Goal: Task Accomplishment & Management: Complete application form

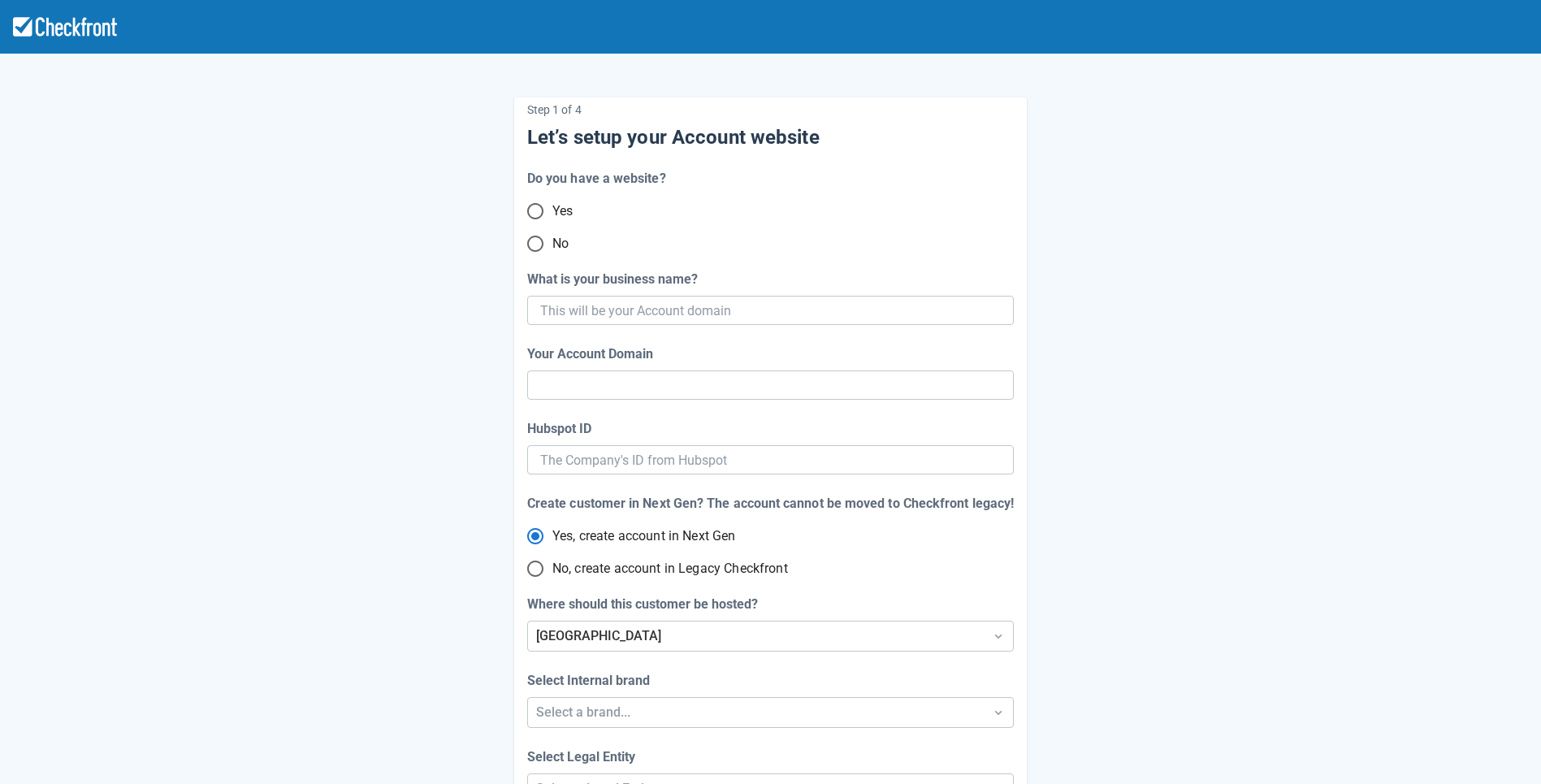
click at [537, 240] on input "No" at bounding box center [535, 243] width 34 height 34
radio input "true"
click at [583, 306] on input "What is your business name?" at bounding box center [768, 310] width 457 height 29
paste input "gpy-20251001t1100"
type input "gpy-20251001t1100"
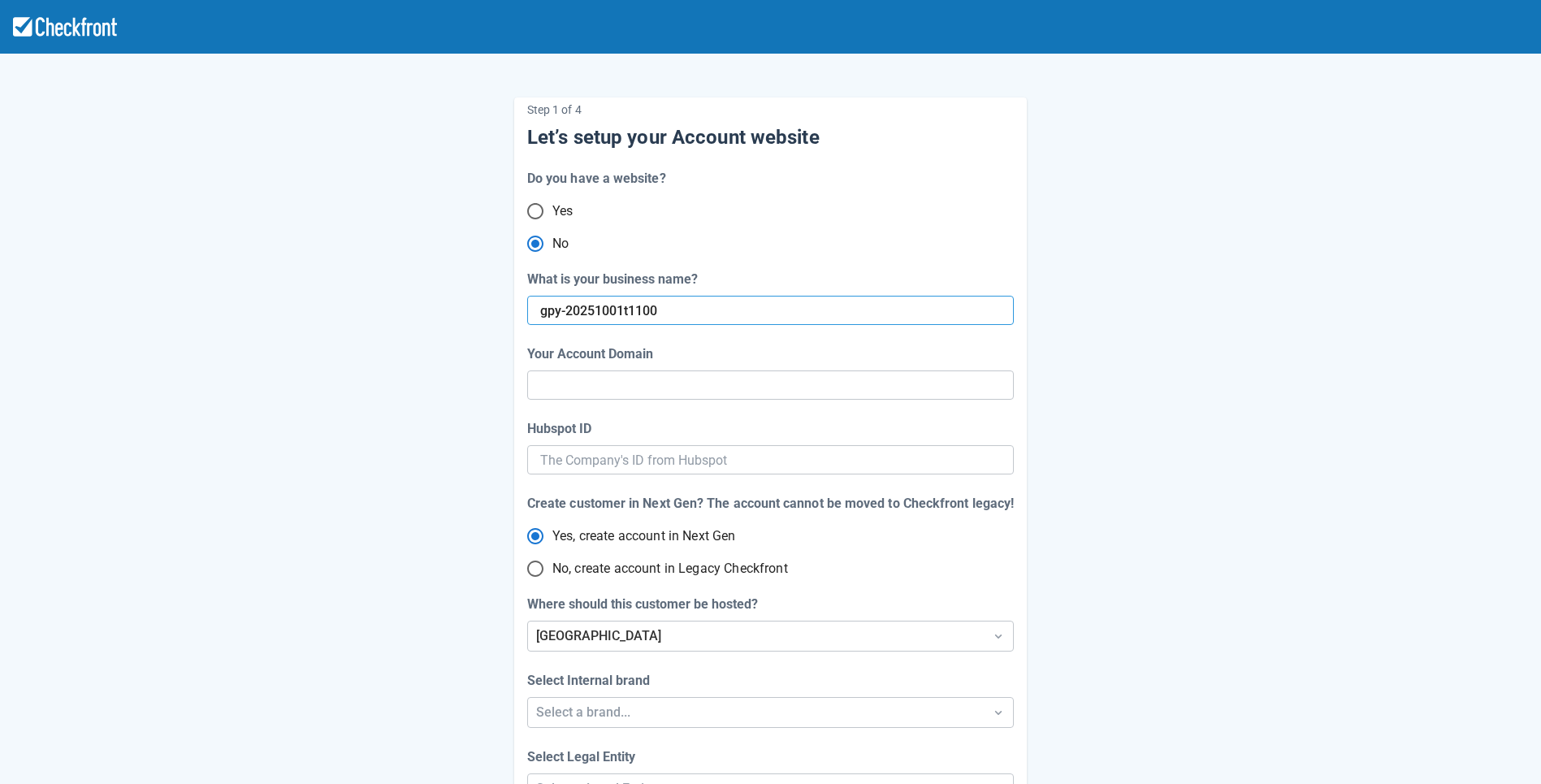
type input "gpy-20251001-t-1100"
radio input "true"
radio input "false"
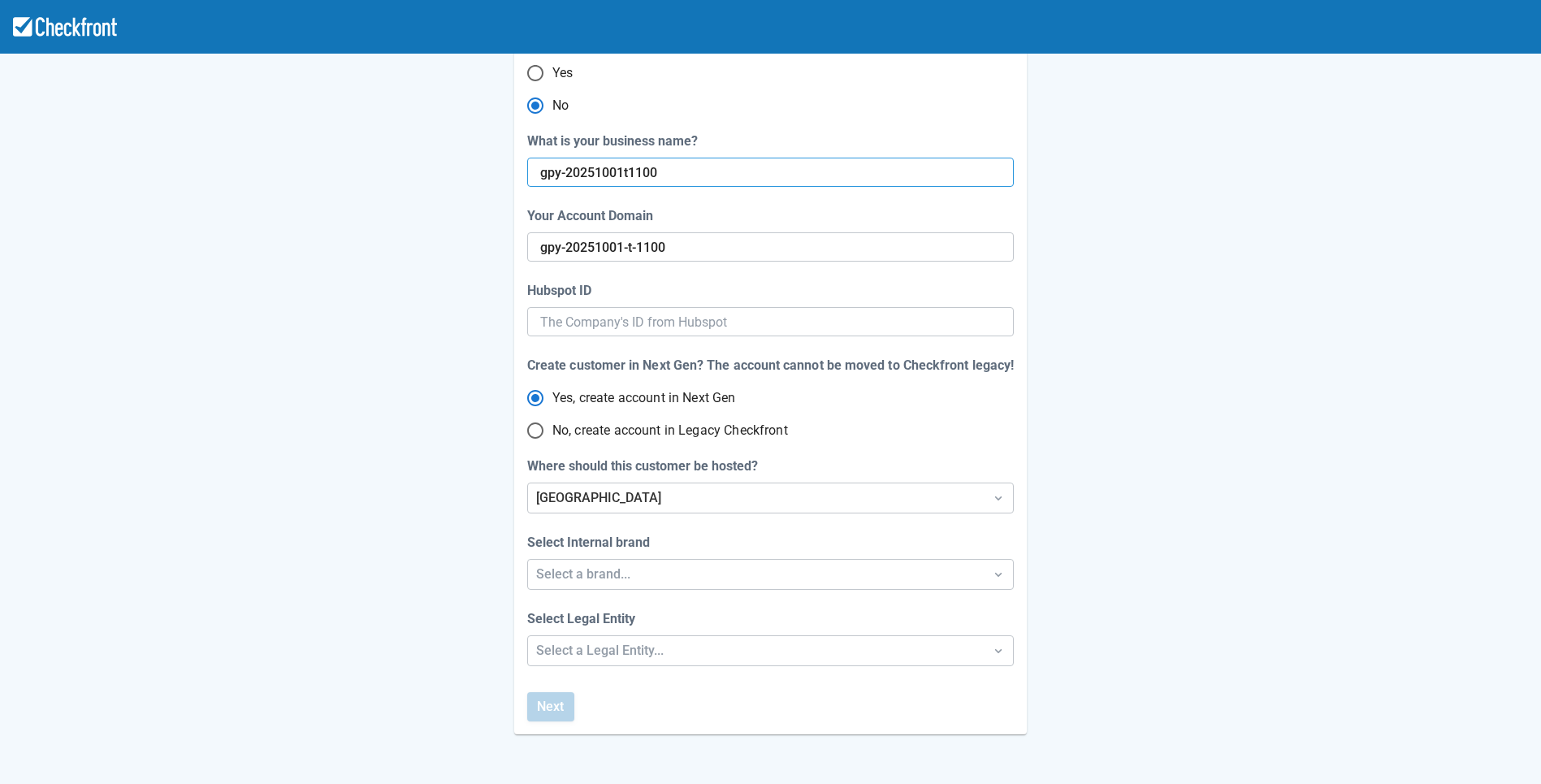
scroll to position [150, 0]
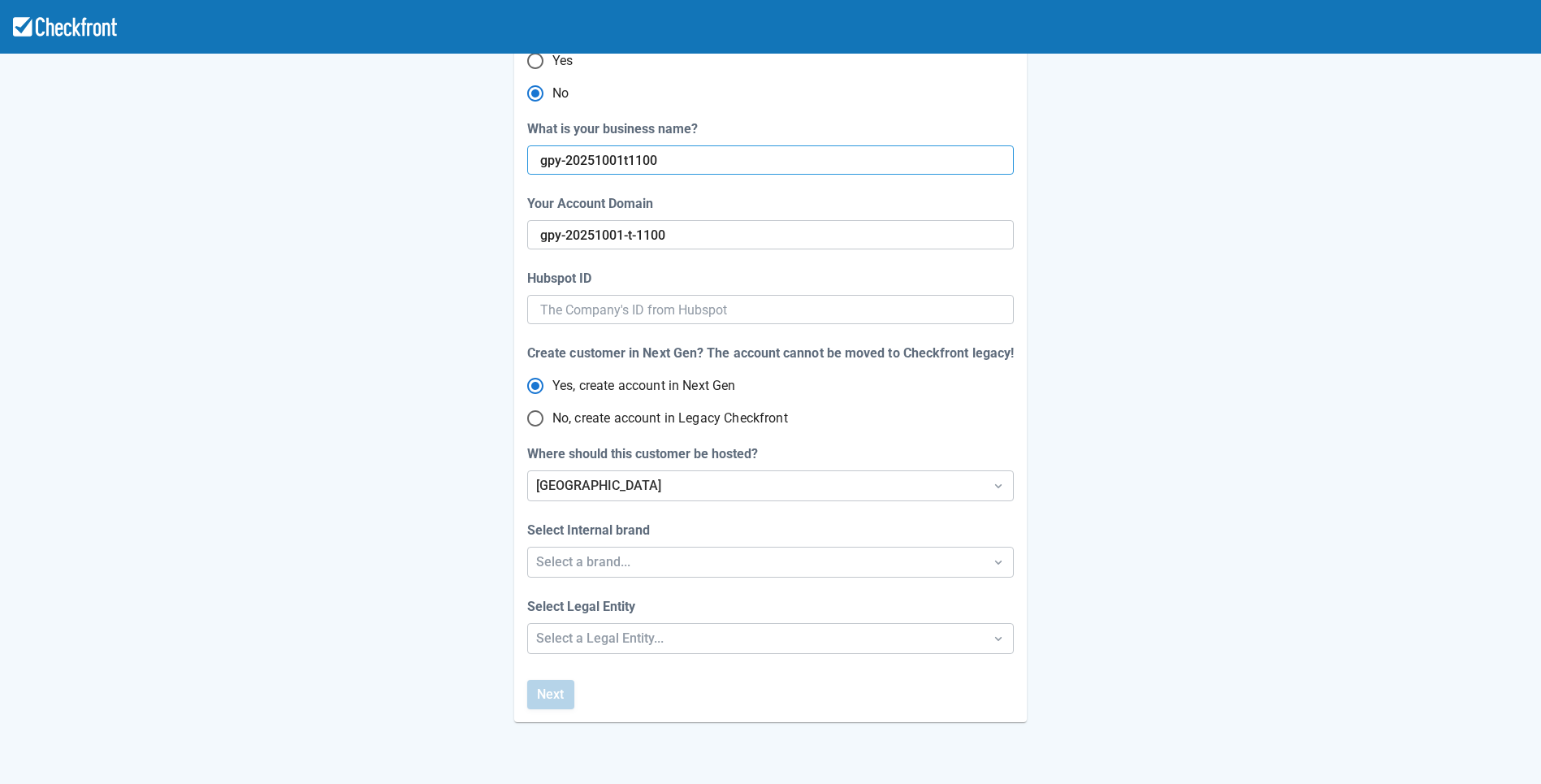
type input "gpy-20251001t1100"
click at [535, 420] on input "No, create account in Legacy Checkfront" at bounding box center [535, 418] width 34 height 34
radio input "true"
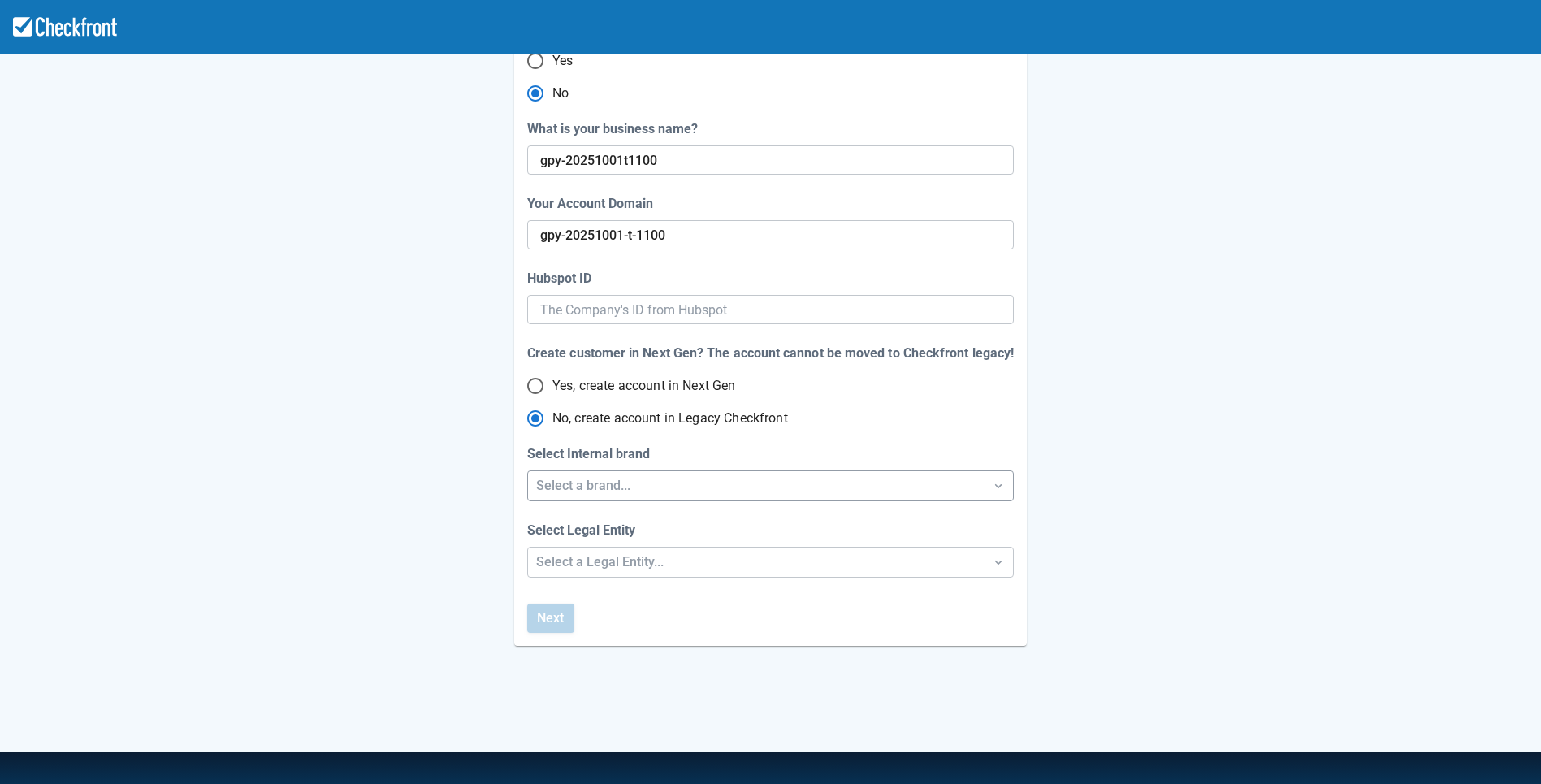
radio input "true"
click at [578, 486] on div "Select a brand..." at bounding box center [756, 486] width 440 height 19
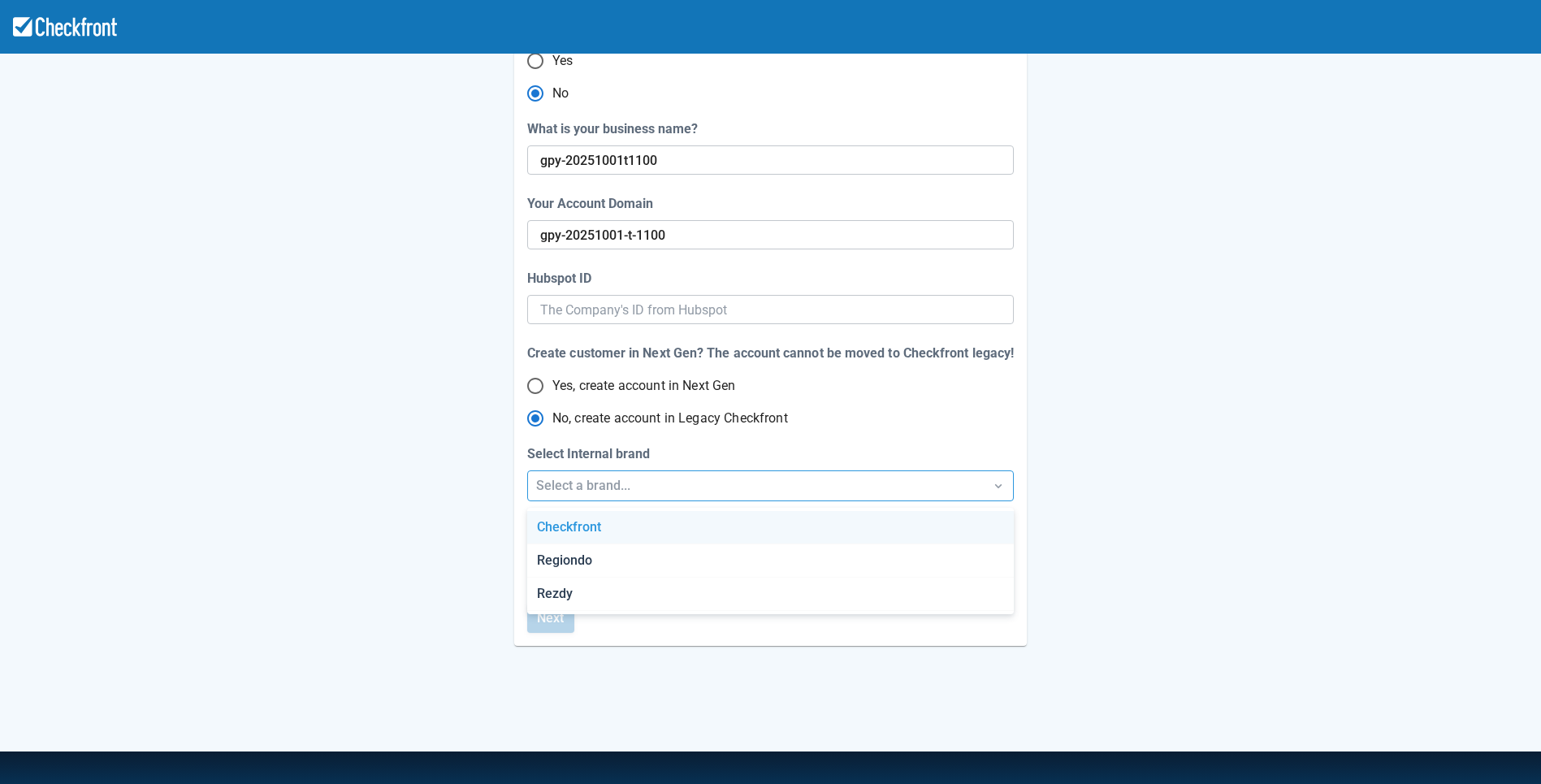
click at [588, 535] on div "Checkfront" at bounding box center [770, 528] width 486 height 33
click at [589, 560] on div "Select a Legal Entity..." at bounding box center [756, 562] width 440 height 19
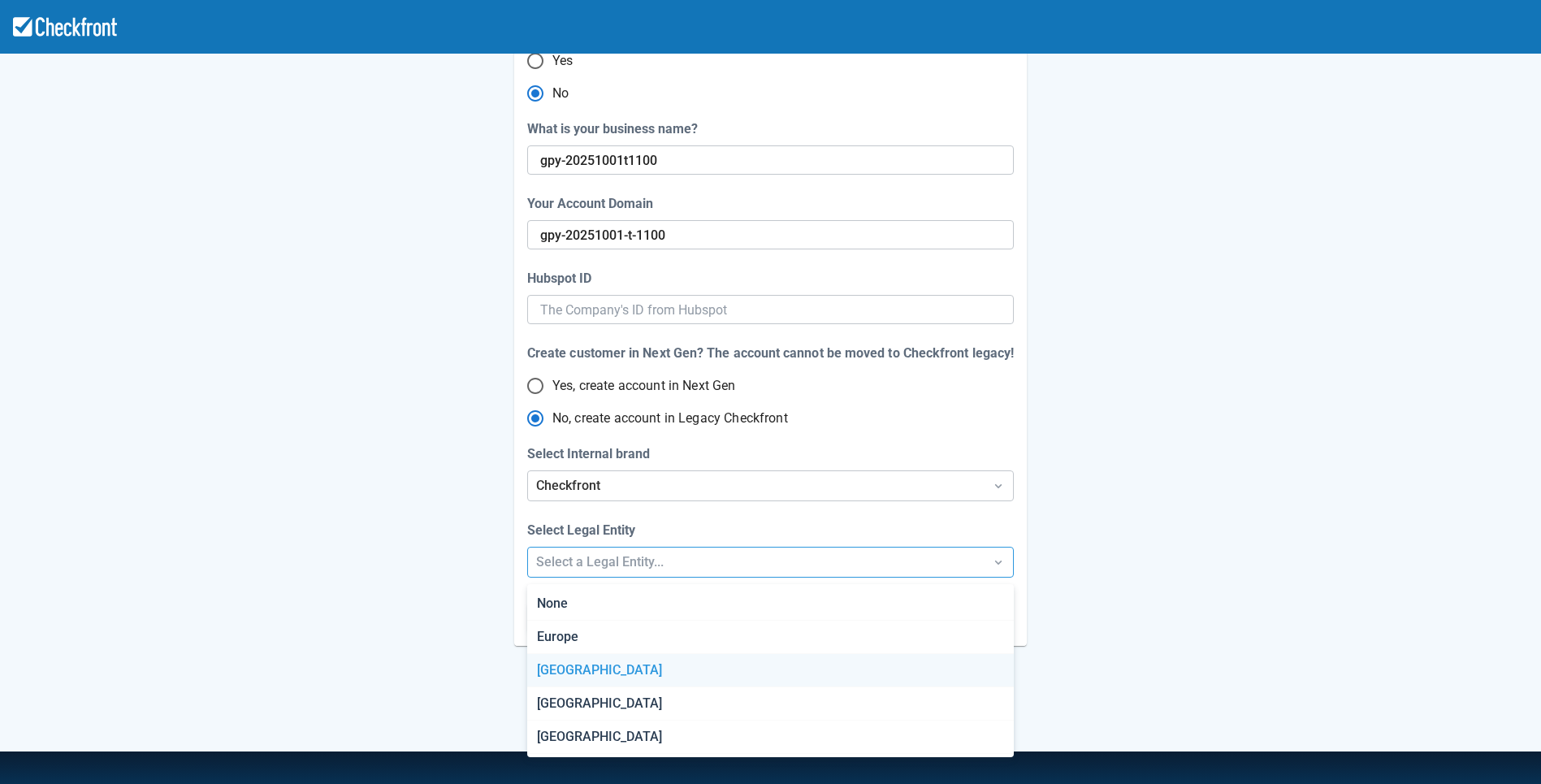
click at [587, 662] on div "[GEOGRAPHIC_DATA]" at bounding box center [770, 671] width 486 height 33
radio input "false"
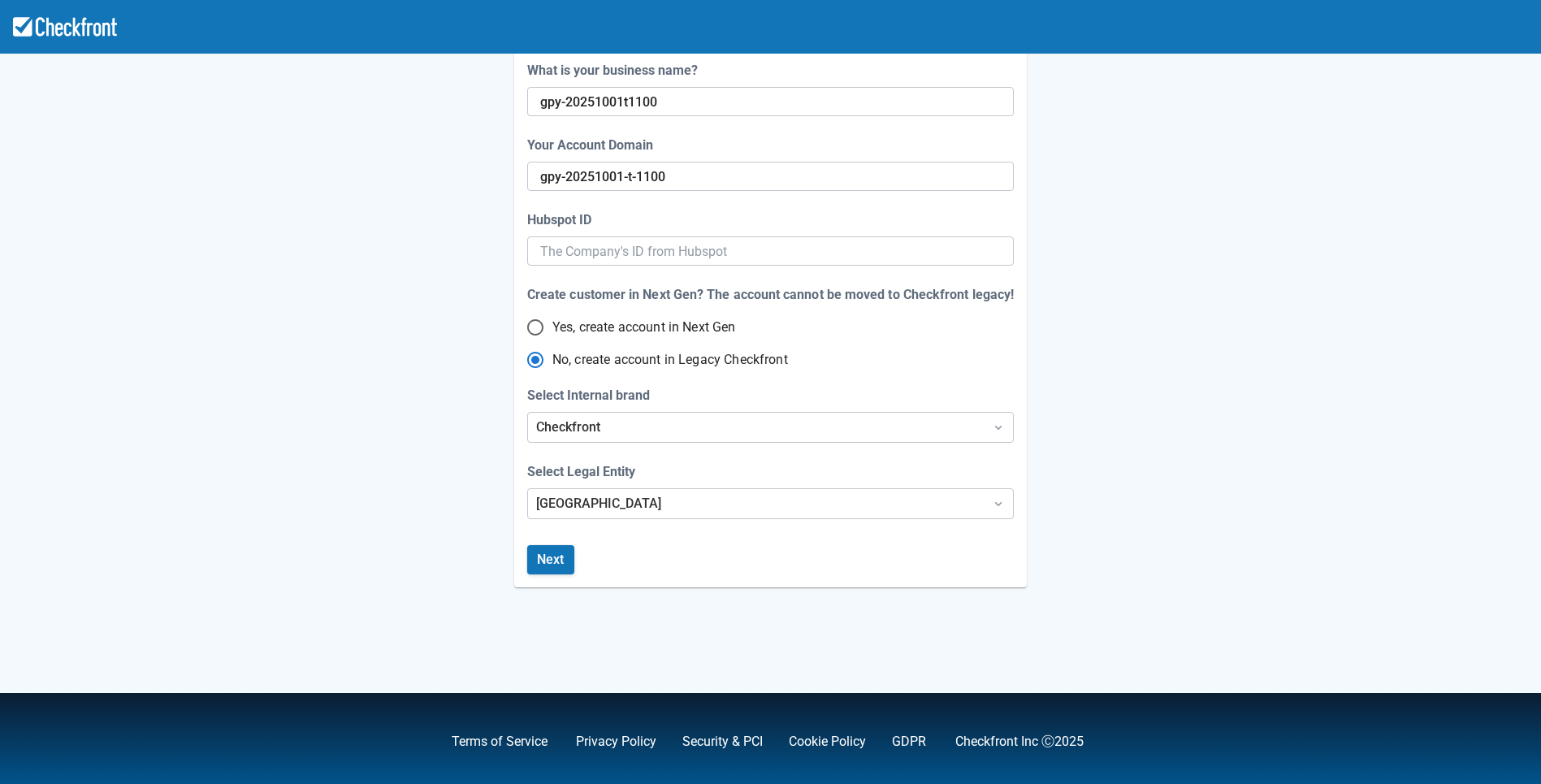
scroll to position [215, 0]
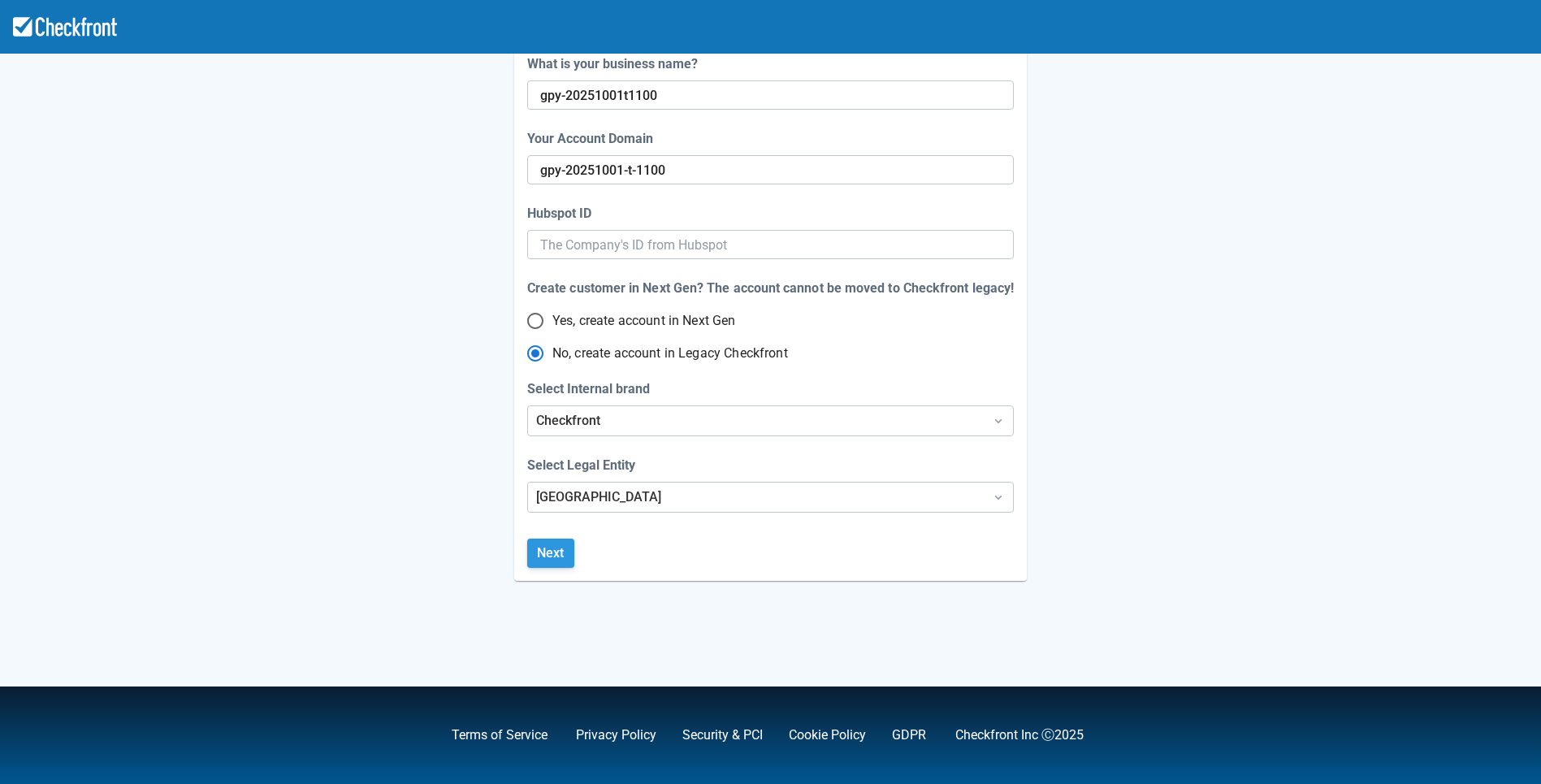
click at [565, 553] on button "Next" at bounding box center [551, 553] width 47 height 29
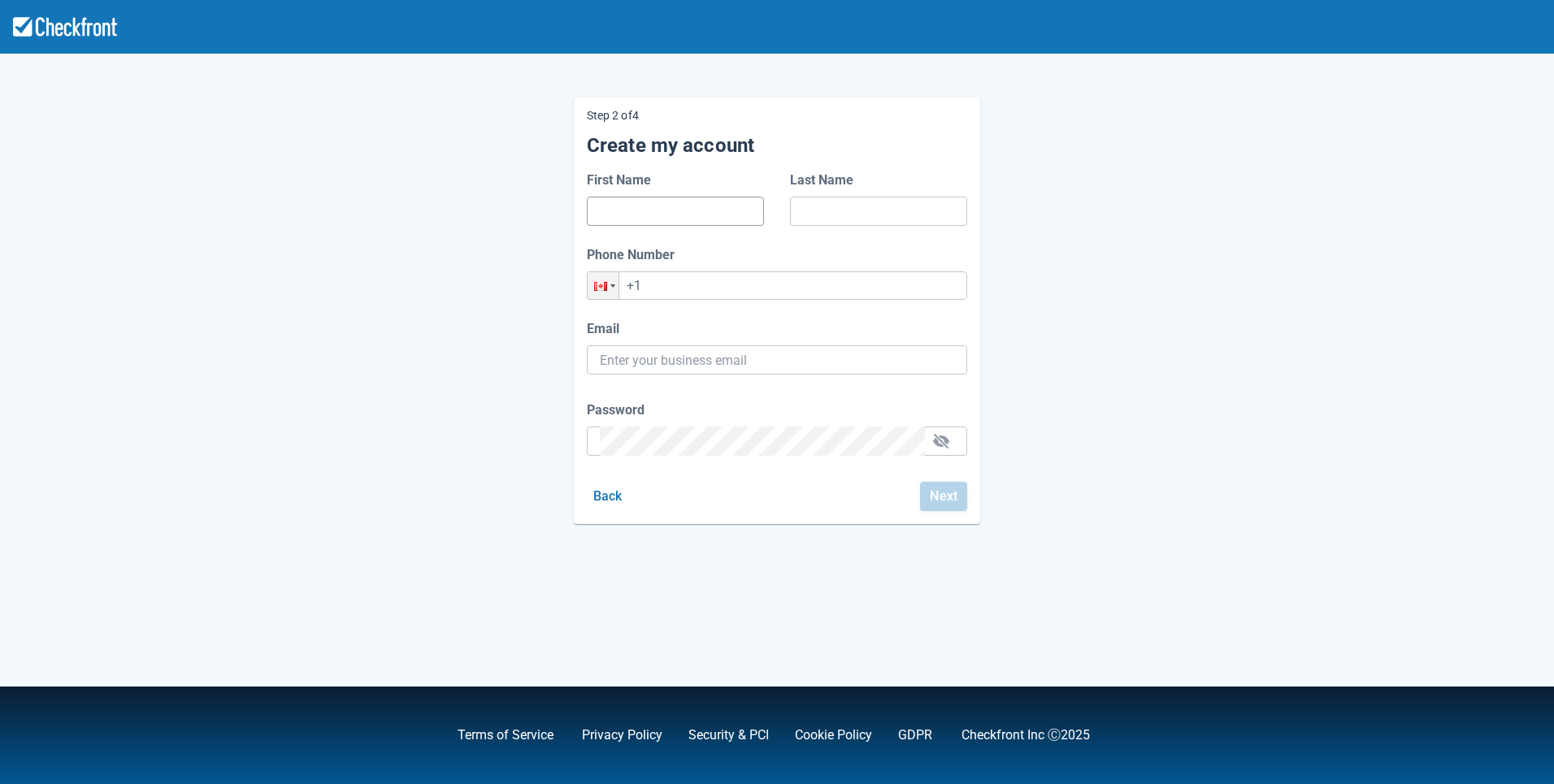
click at [638, 221] on input "First Name" at bounding box center [676, 211] width 151 height 29
type input "fgf"
click at [835, 214] on input "Last Name" at bounding box center [878, 211] width 151 height 29
type input "agfs"
click at [741, 293] on input "+1" at bounding box center [777, 285] width 380 height 28
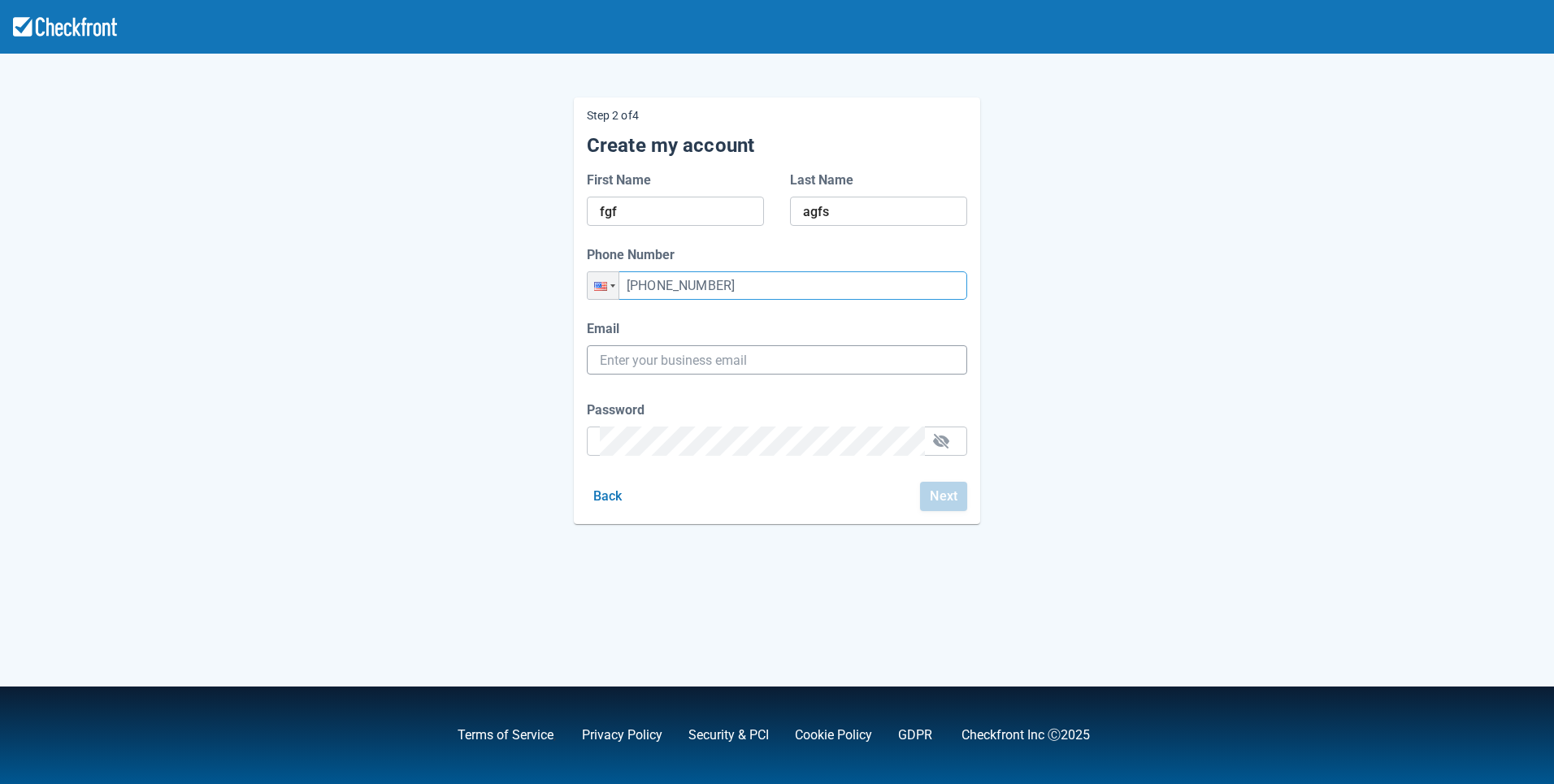
type input "+1 (362) 354-6354"
click at [741, 364] on input "Email" at bounding box center [777, 359] width 354 height 29
paste input "gpy-20251001t1100@email.ghostinspector.com"
type input "gpy-20251001t1100@email.ghostinspector.com"
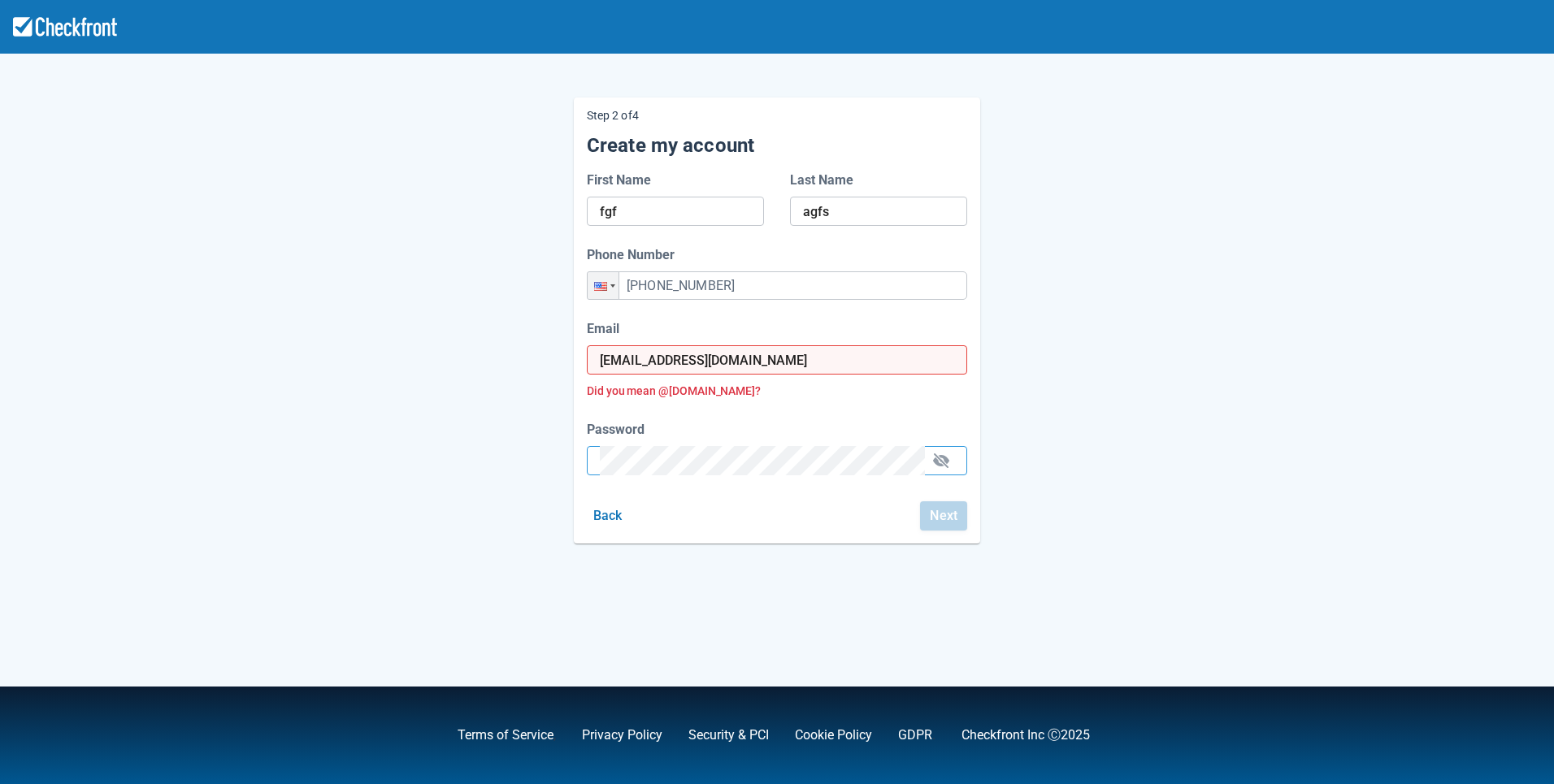
click at [720, 442] on div "Password" at bounding box center [777, 447] width 380 height 55
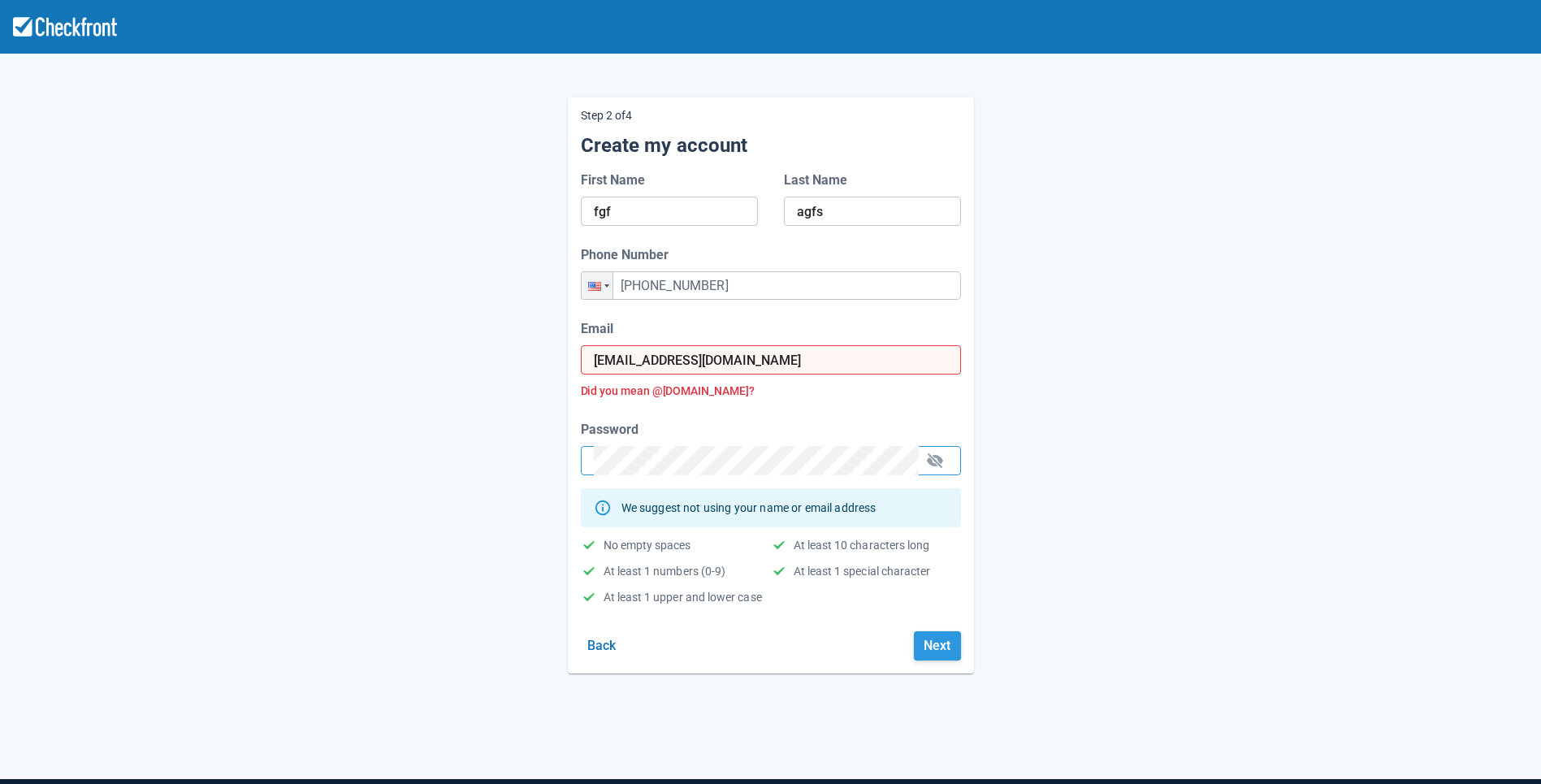
click at [931, 653] on button "Next" at bounding box center [938, 645] width 47 height 29
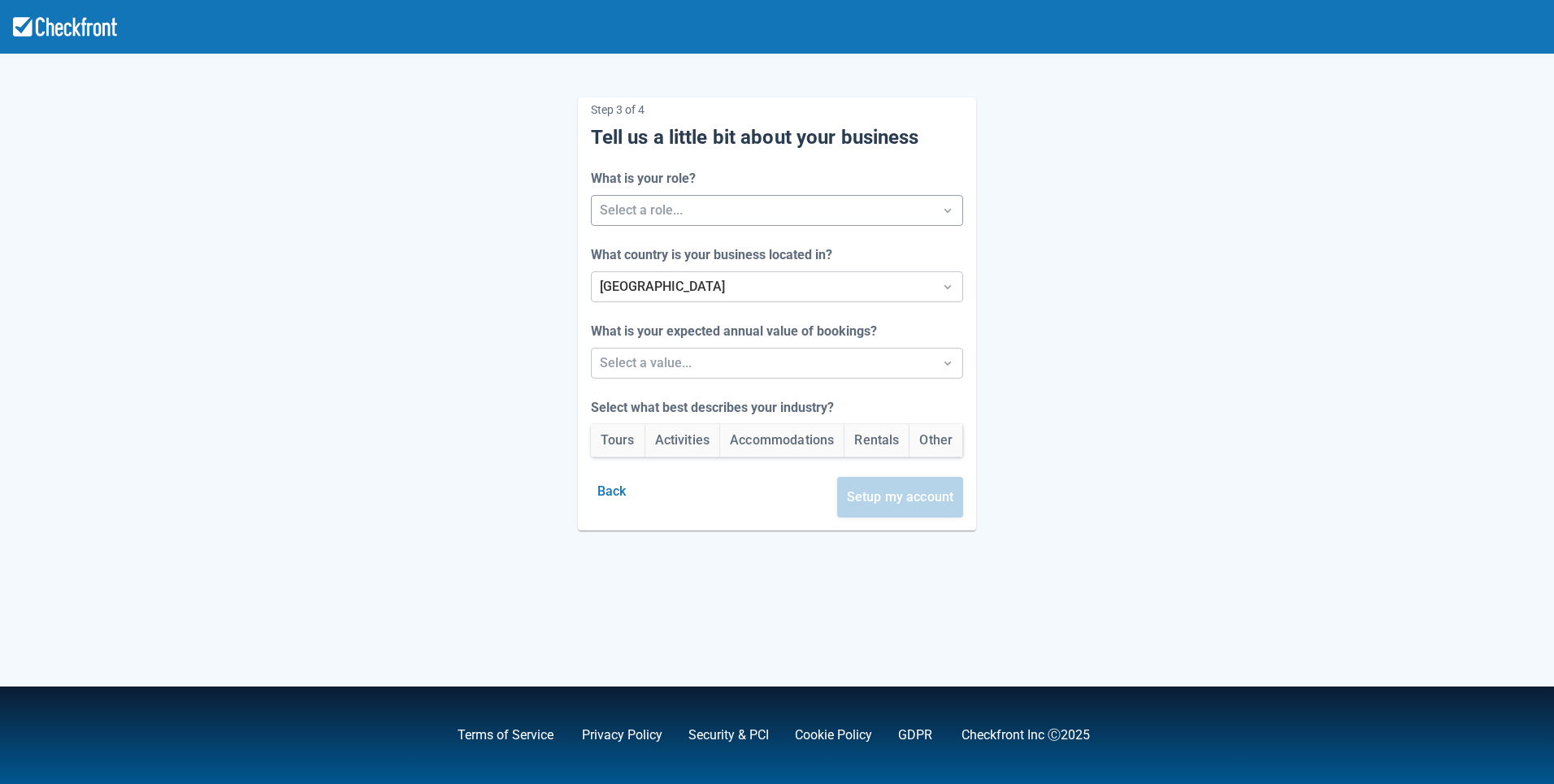
click at [731, 212] on div at bounding box center [763, 211] width 326 height 23
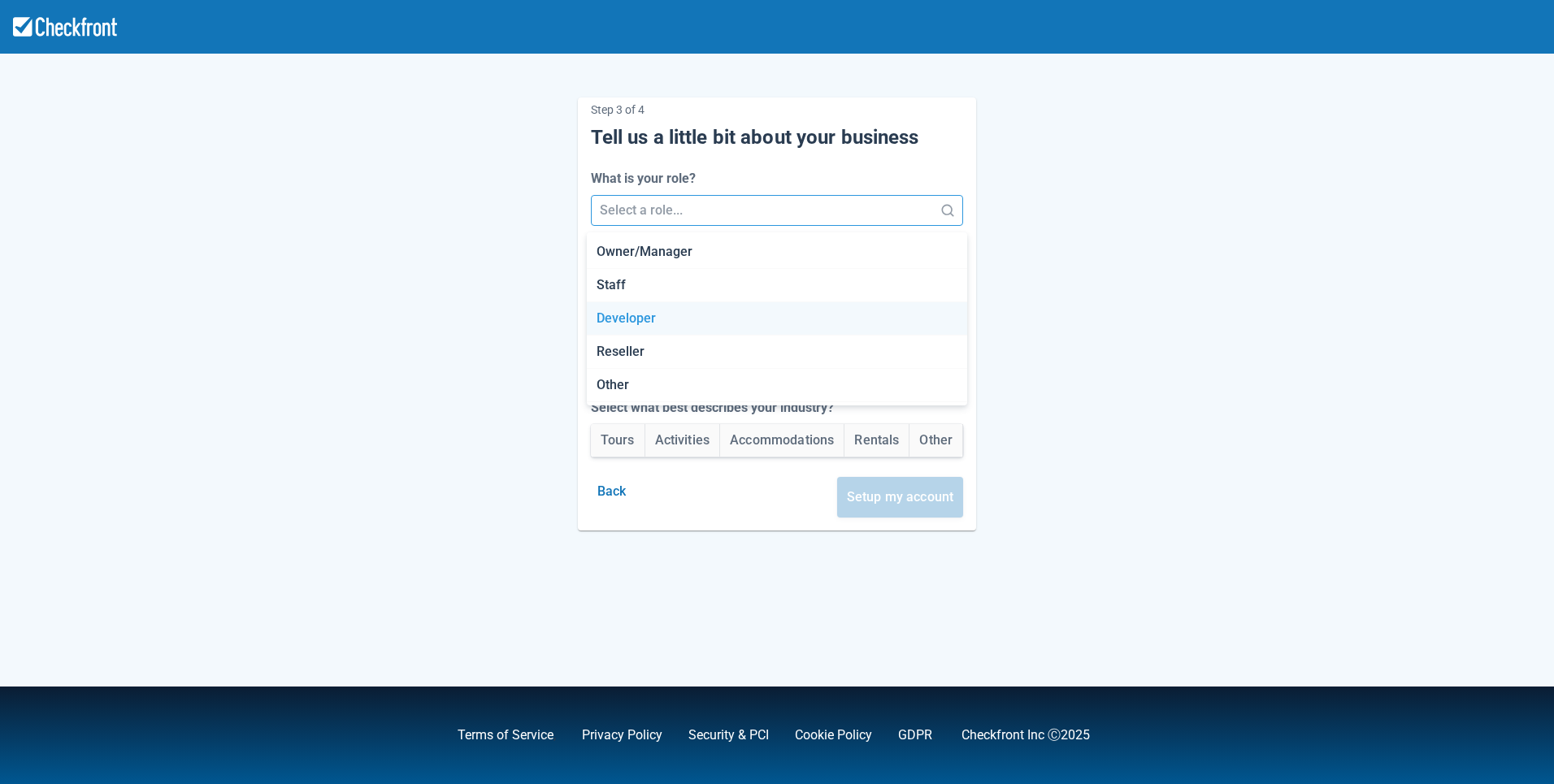
click at [735, 323] on div "Developer" at bounding box center [777, 319] width 380 height 33
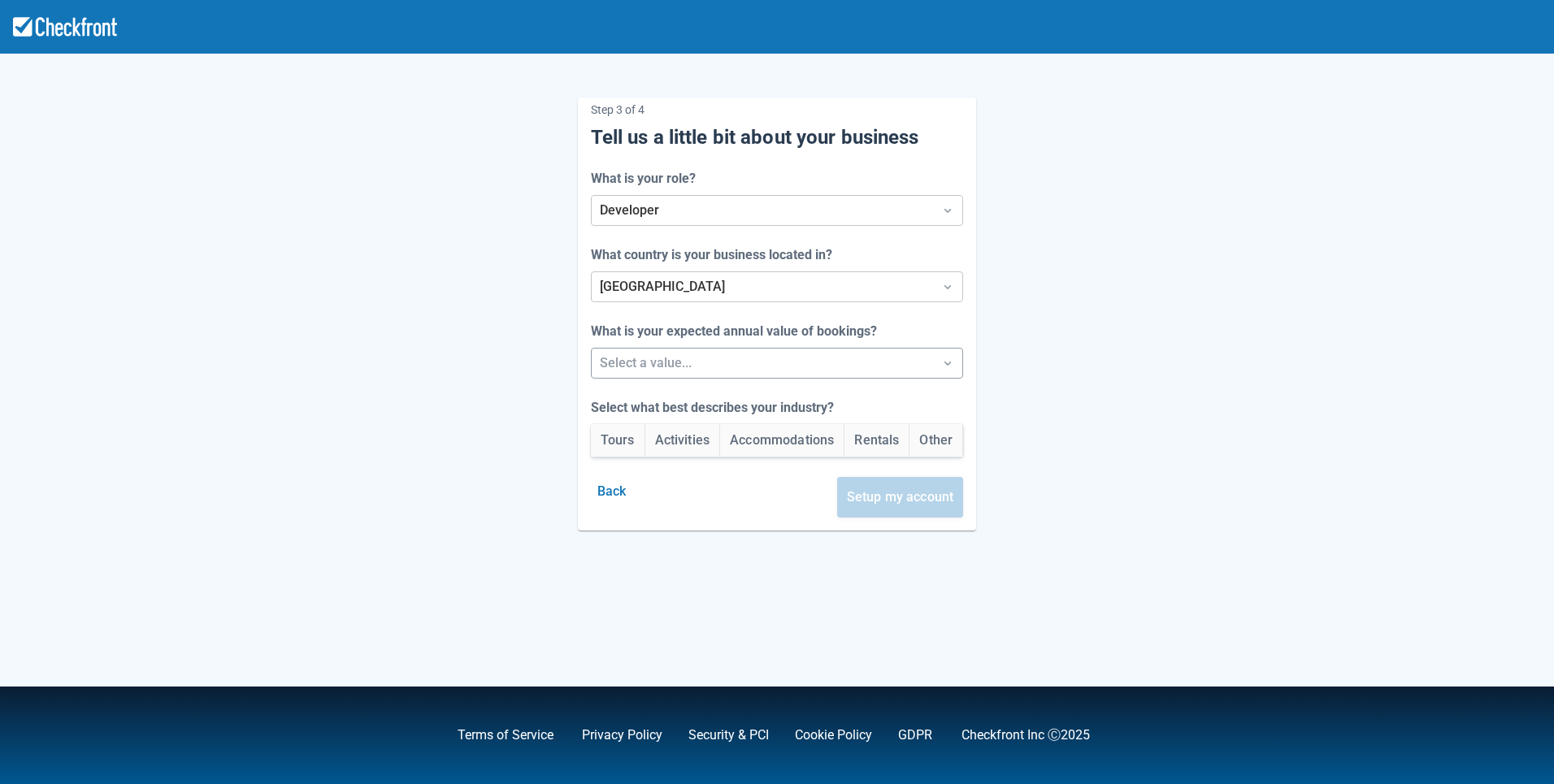
click at [724, 369] on div at bounding box center [763, 363] width 326 height 23
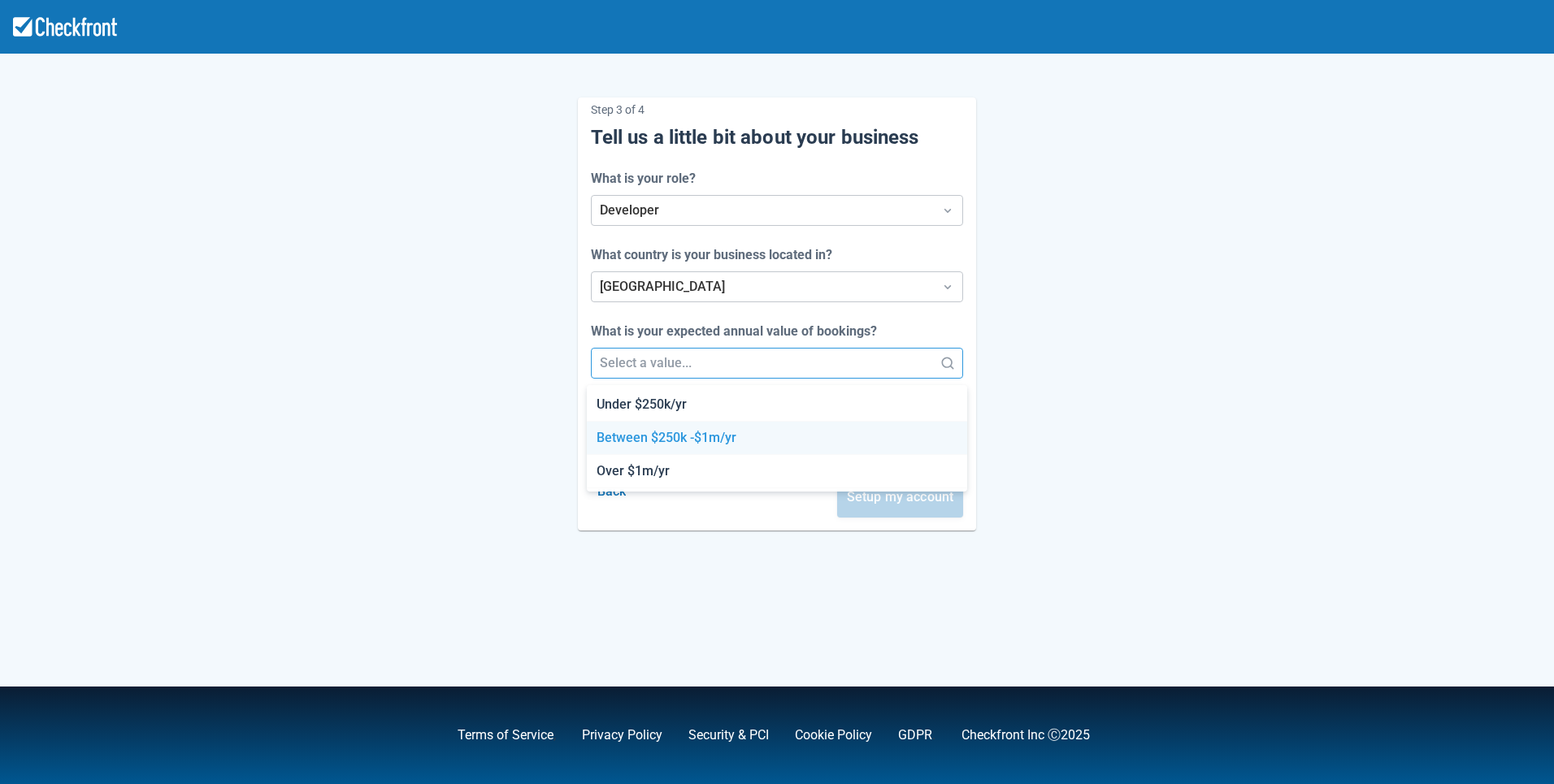
click at [715, 438] on div "Between $250k -$1m/yr" at bounding box center [777, 438] width 380 height 33
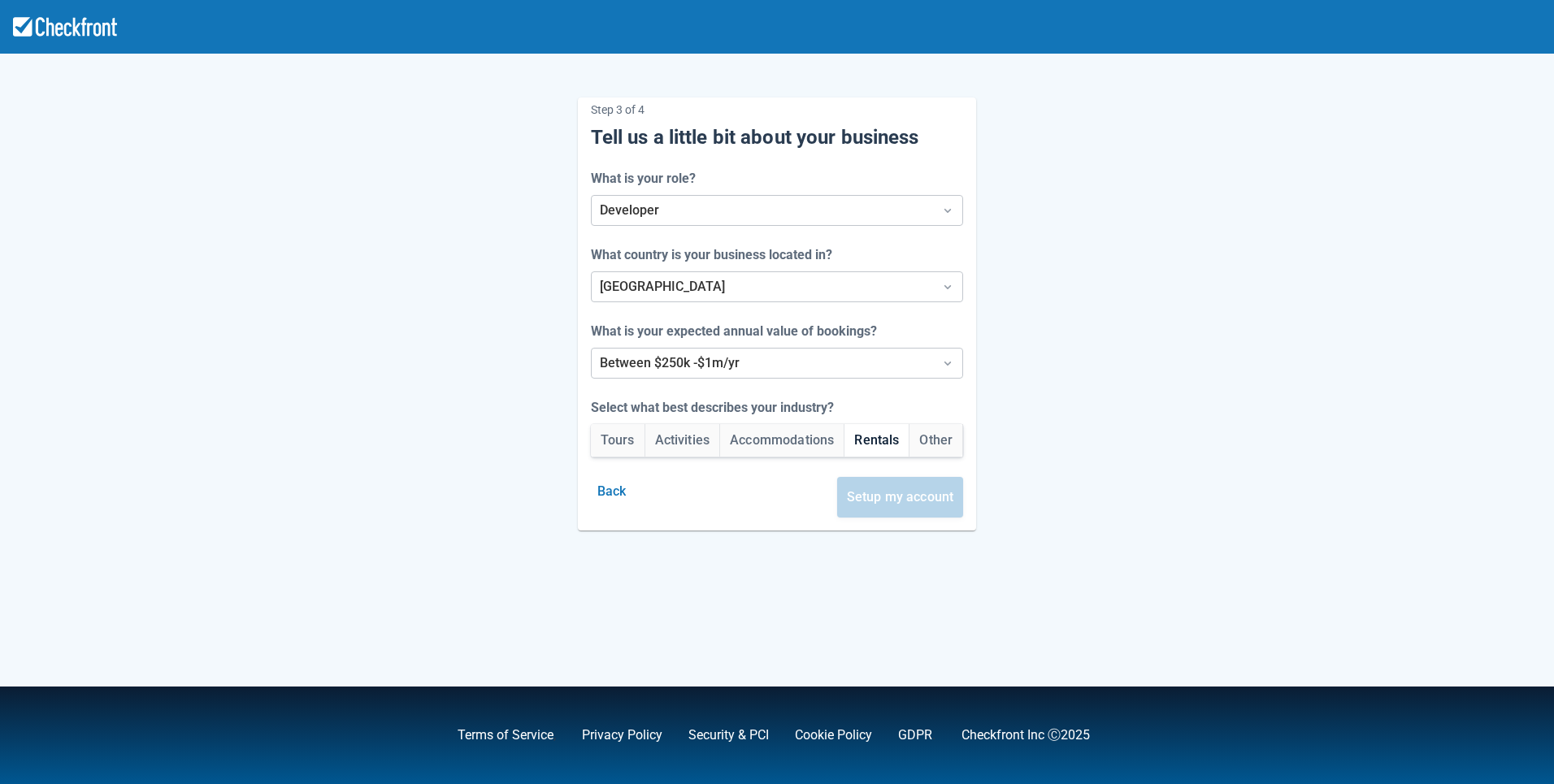
click at [871, 444] on button "Rentals" at bounding box center [876, 440] width 64 height 32
click at [907, 501] on button "Setup my account" at bounding box center [900, 497] width 126 height 40
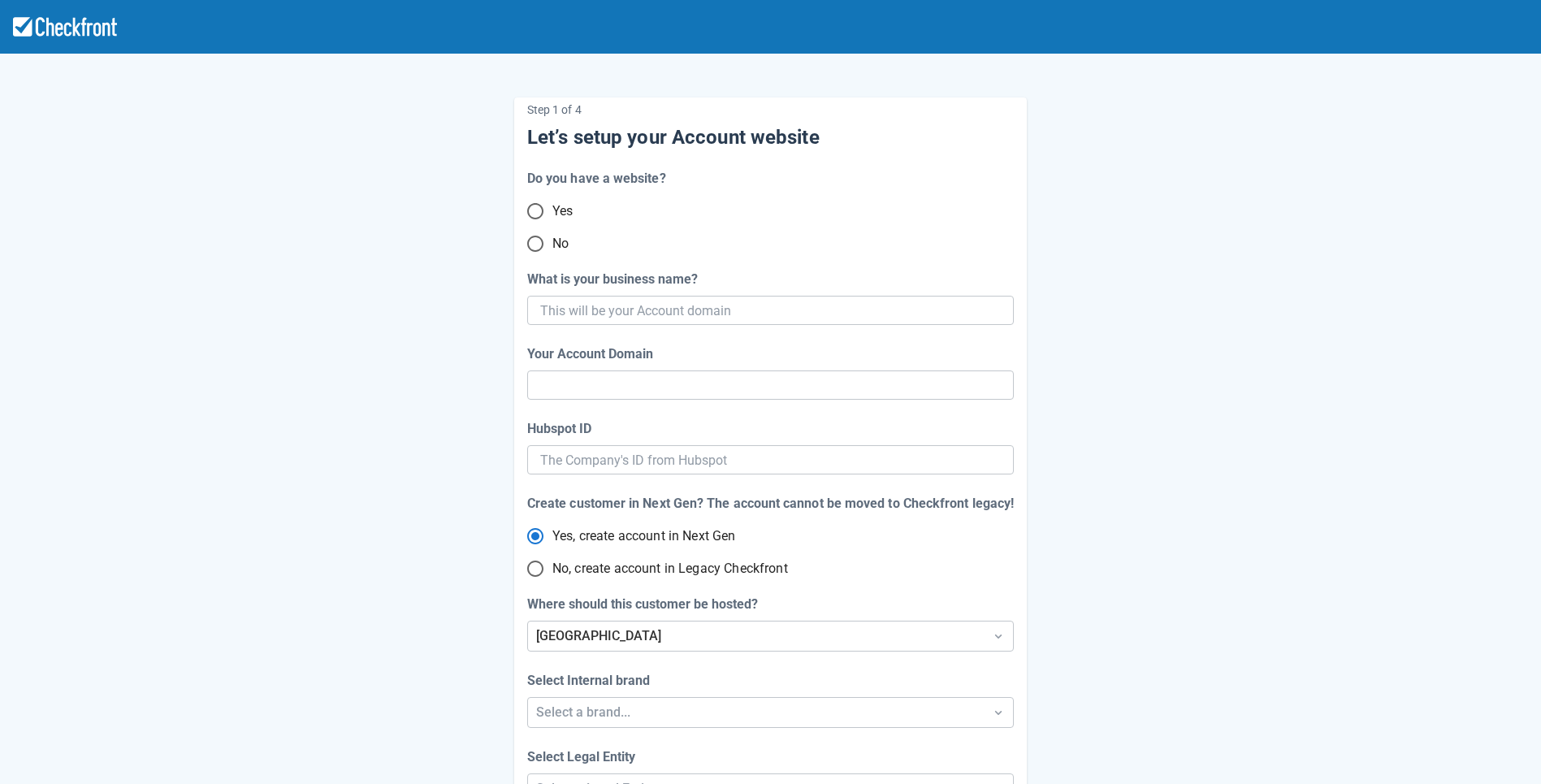
click at [535, 245] on input "No" at bounding box center [535, 243] width 34 height 34
radio input "true"
click at [781, 316] on input "What is your business name?" at bounding box center [768, 310] width 457 height 29
paste input "gpy-20251001t1110"
type input "gpy-20251001t1110"
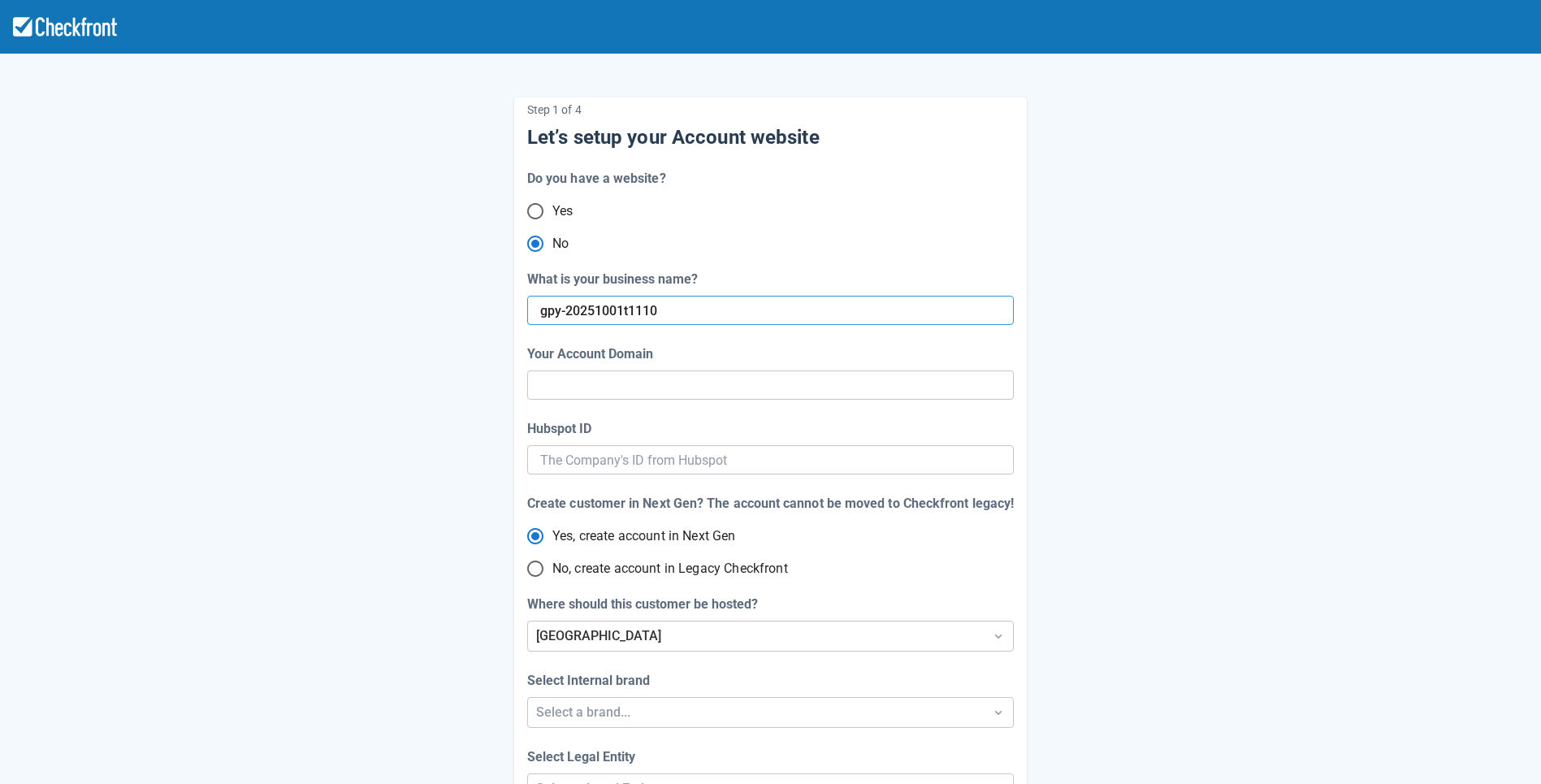
type input "gpy-20251001-t-1110"
radio input "true"
radio input "false"
type input "gpy-20251001t1110"
click at [714, 567] on span "No, create account in Legacy Checkfront" at bounding box center [670, 569] width 235 height 19
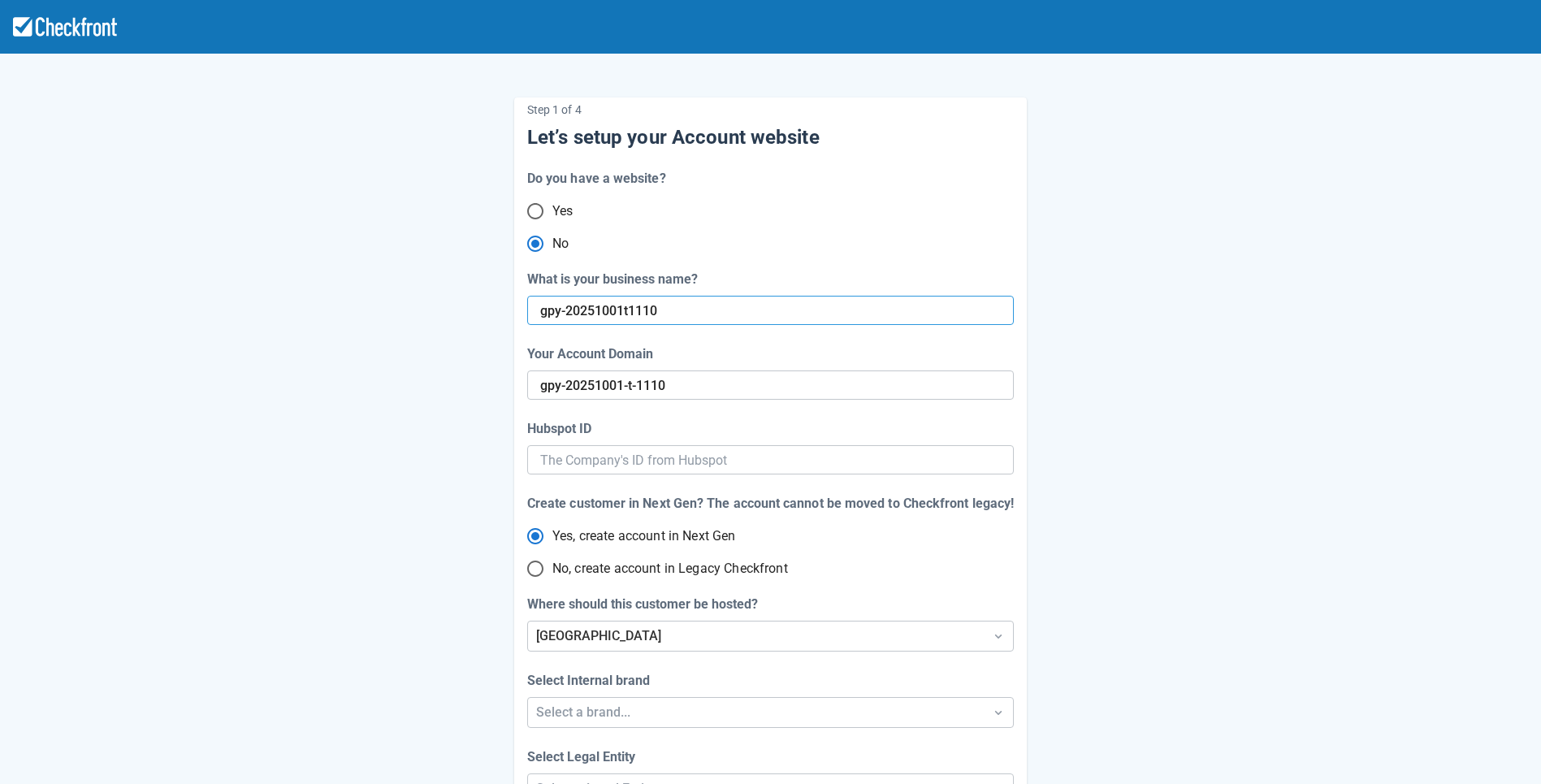
click at [552, 567] on input "No, create account in Legacy Checkfront" at bounding box center [535, 568] width 34 height 34
radio input "true"
click at [657, 645] on div "Select a brand..." at bounding box center [756, 636] width 440 height 19
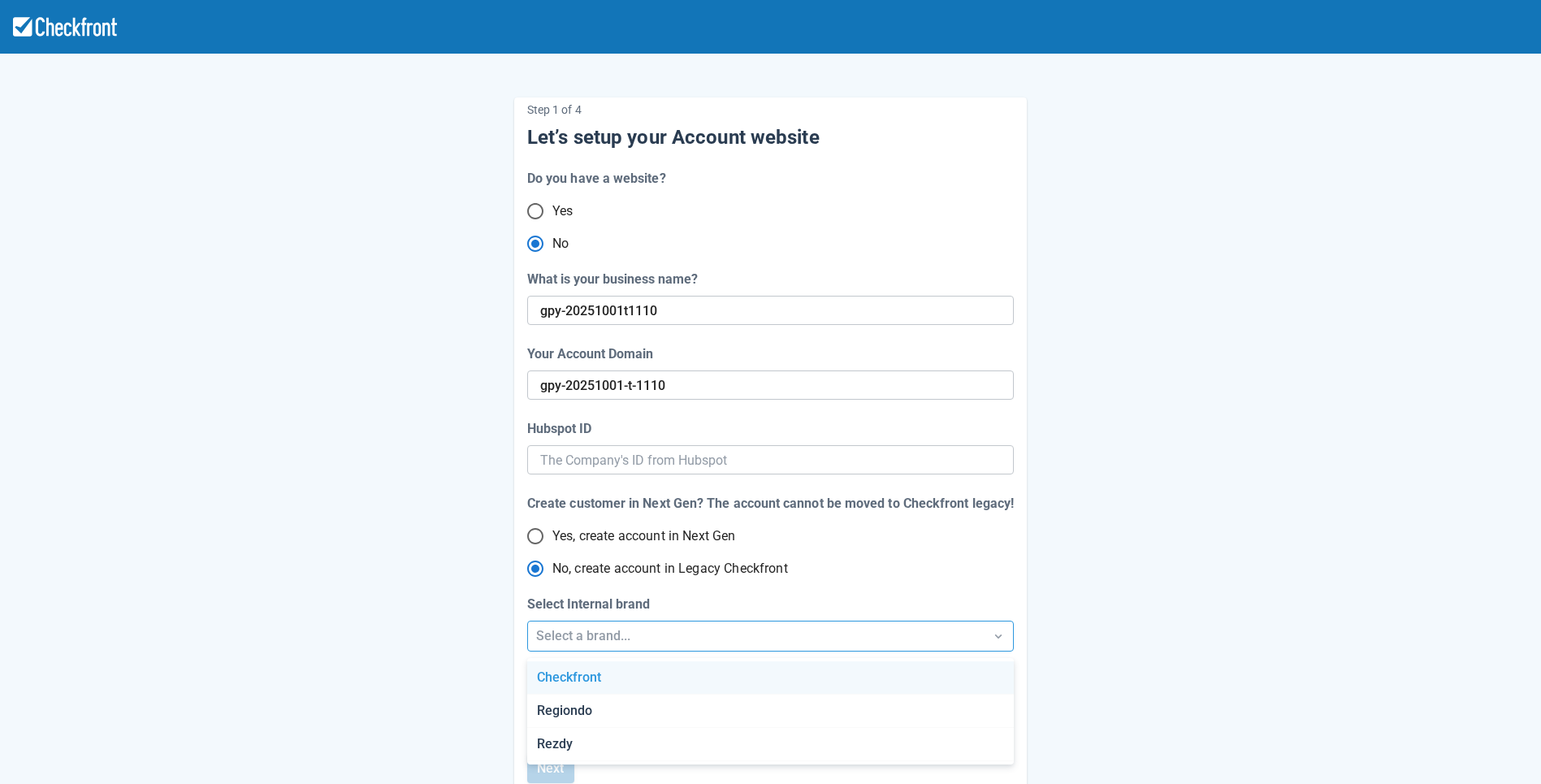
click at [601, 688] on div "Checkfront" at bounding box center [770, 678] width 486 height 33
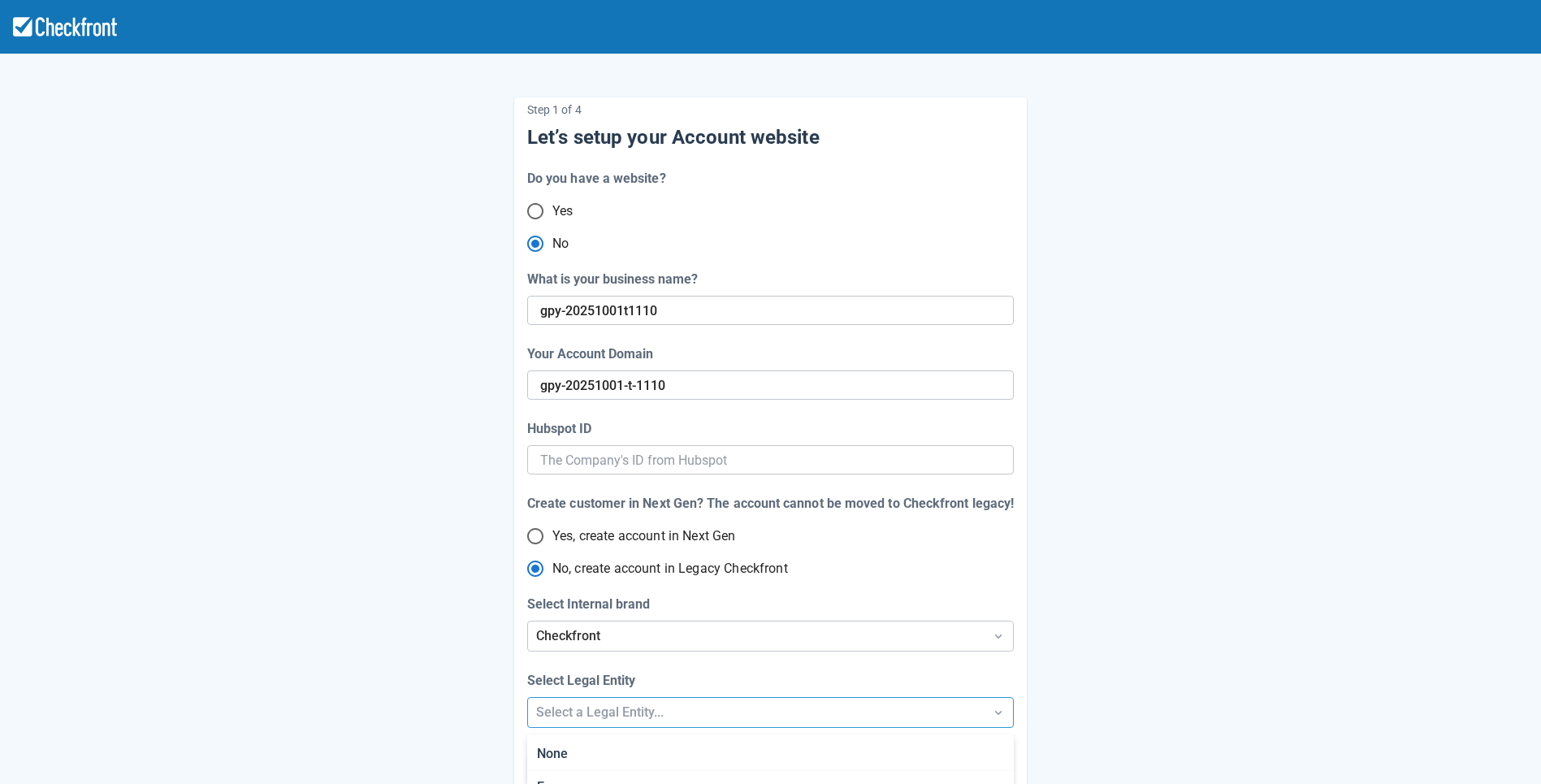
scroll to position [130, 0]
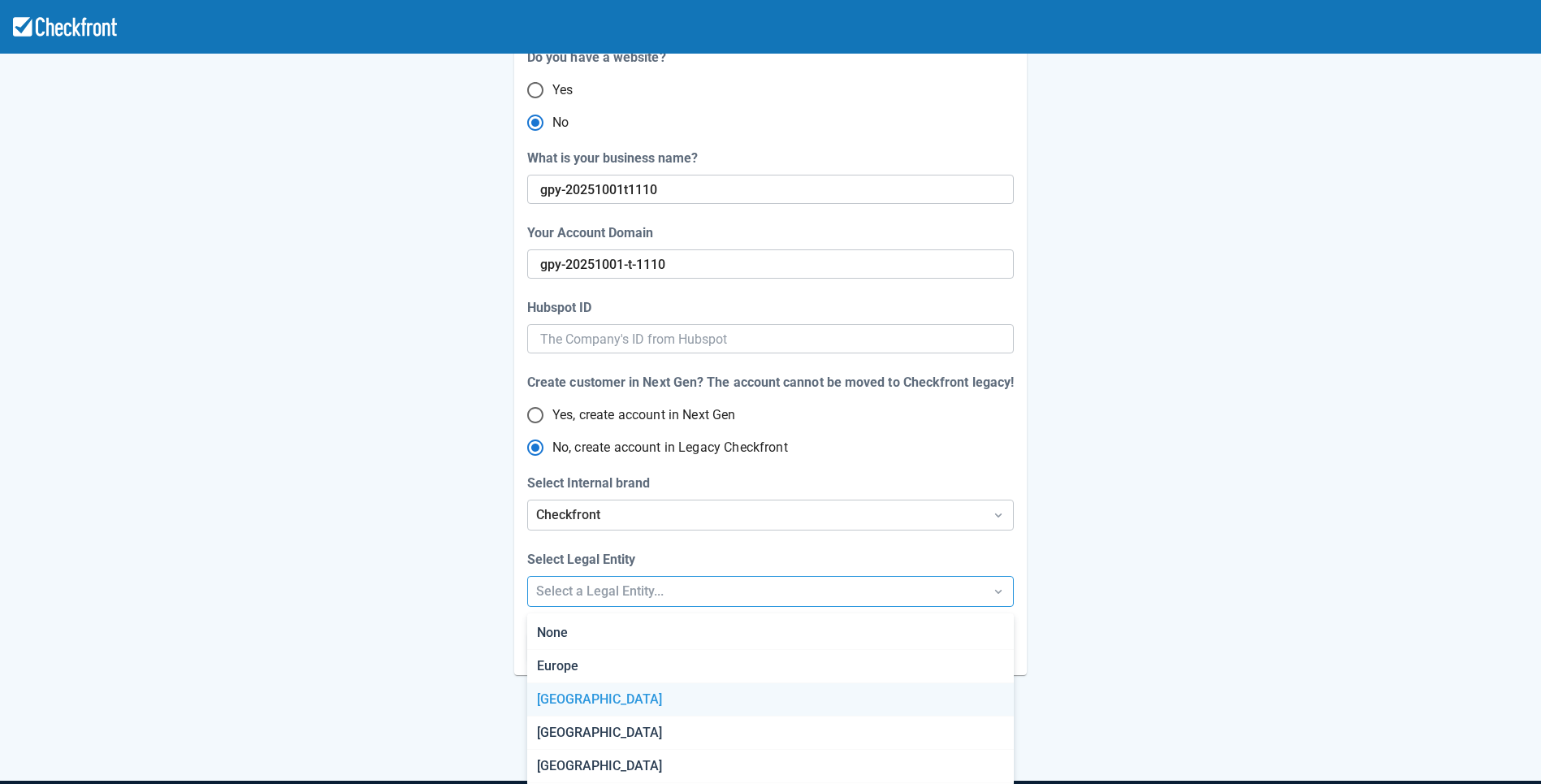
click at [619, 722] on div "Step 1 of 4 Let’s setup your Account website Do you have a website? Yes No What…" at bounding box center [770, 378] width 1541 height 999
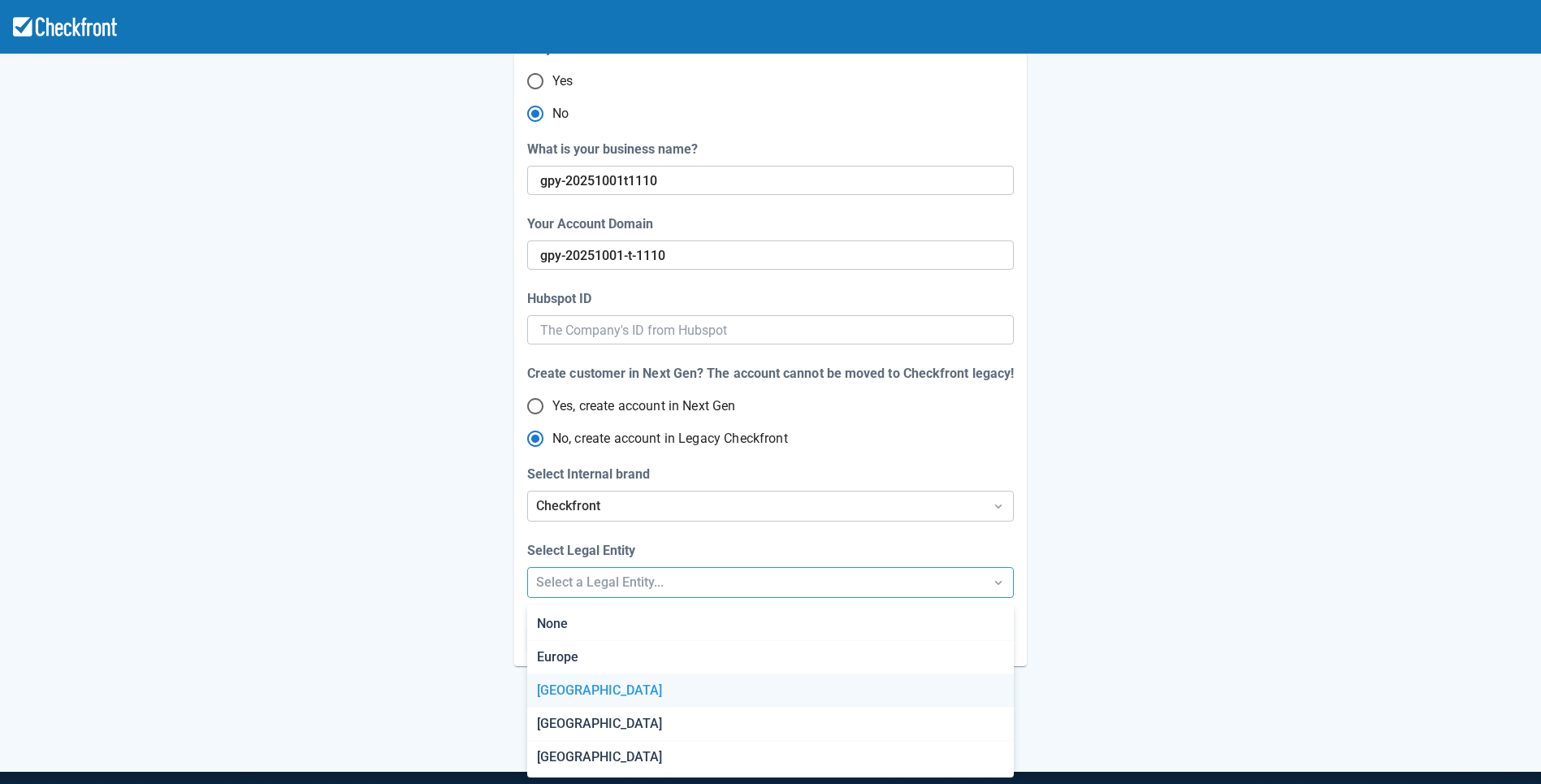
click at [592, 693] on div "[GEOGRAPHIC_DATA]" at bounding box center [770, 691] width 486 height 33
radio input "false"
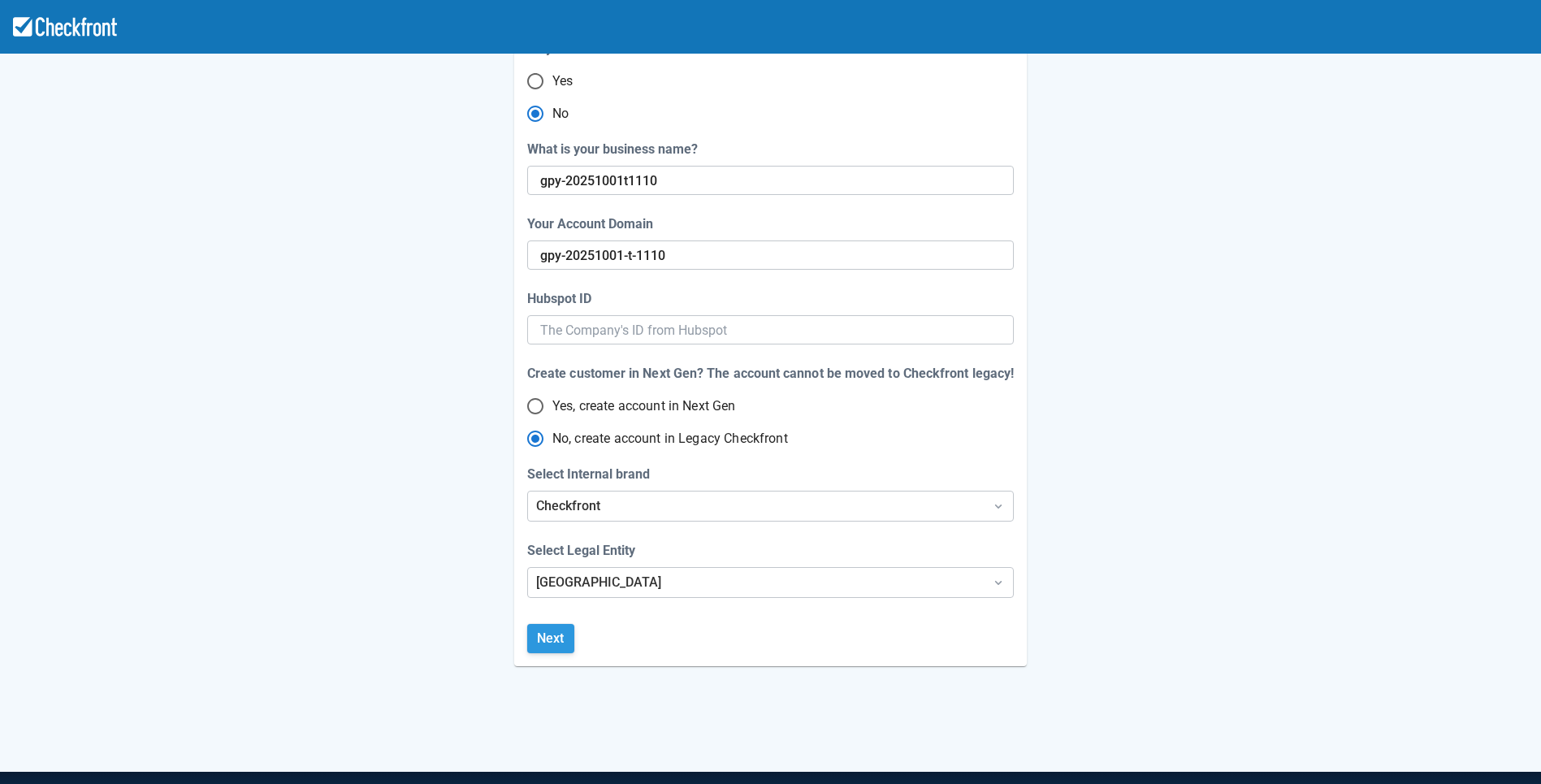
click at [565, 650] on button "Next" at bounding box center [551, 638] width 47 height 29
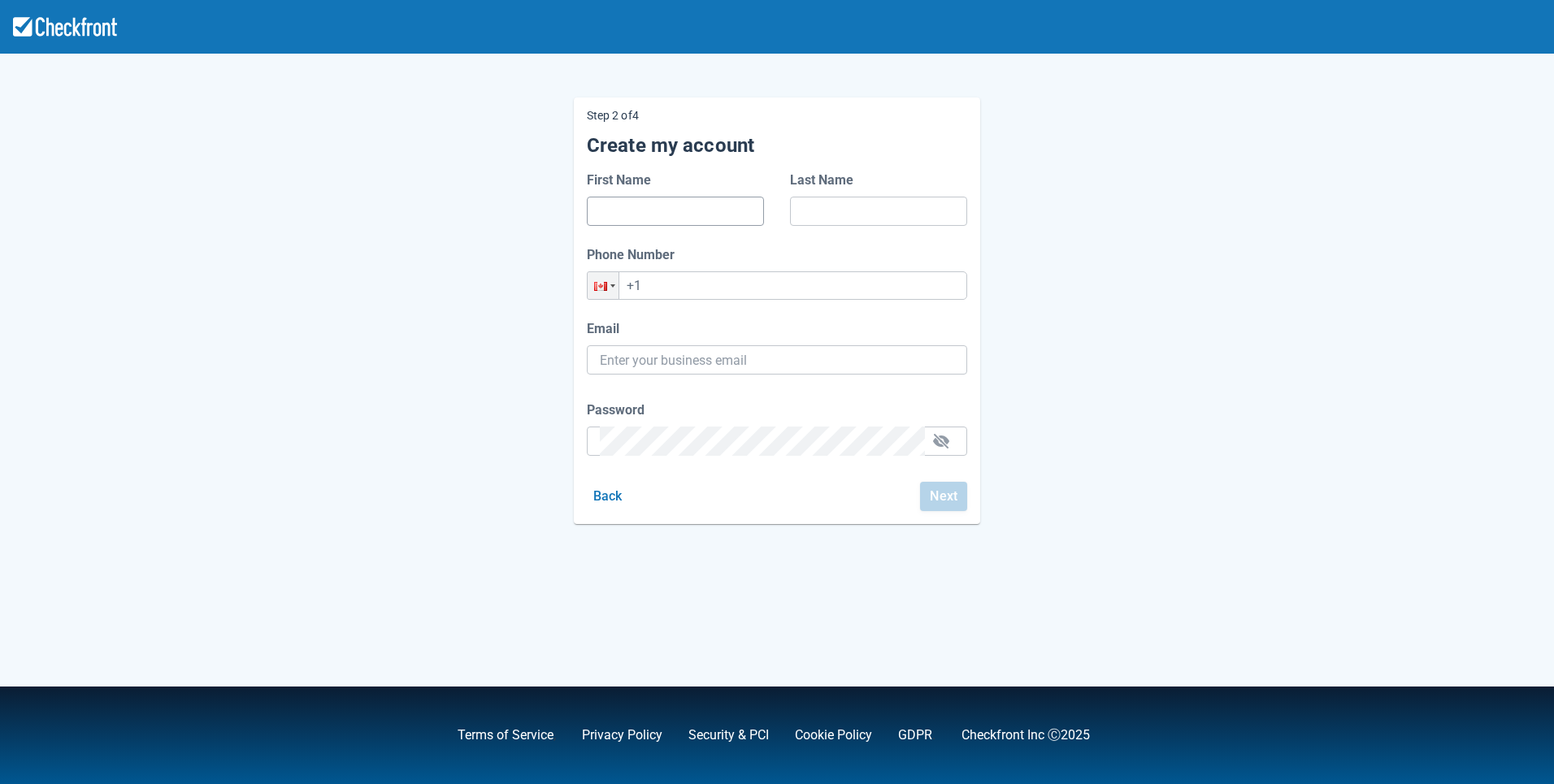
click at [696, 213] on input "First Name" at bounding box center [676, 211] width 151 height 29
type input "gfg"
click at [821, 214] on input "Last Name" at bounding box center [878, 211] width 151 height 29
type input "dfgdsa"
click at [782, 287] on input "+1" at bounding box center [777, 285] width 380 height 28
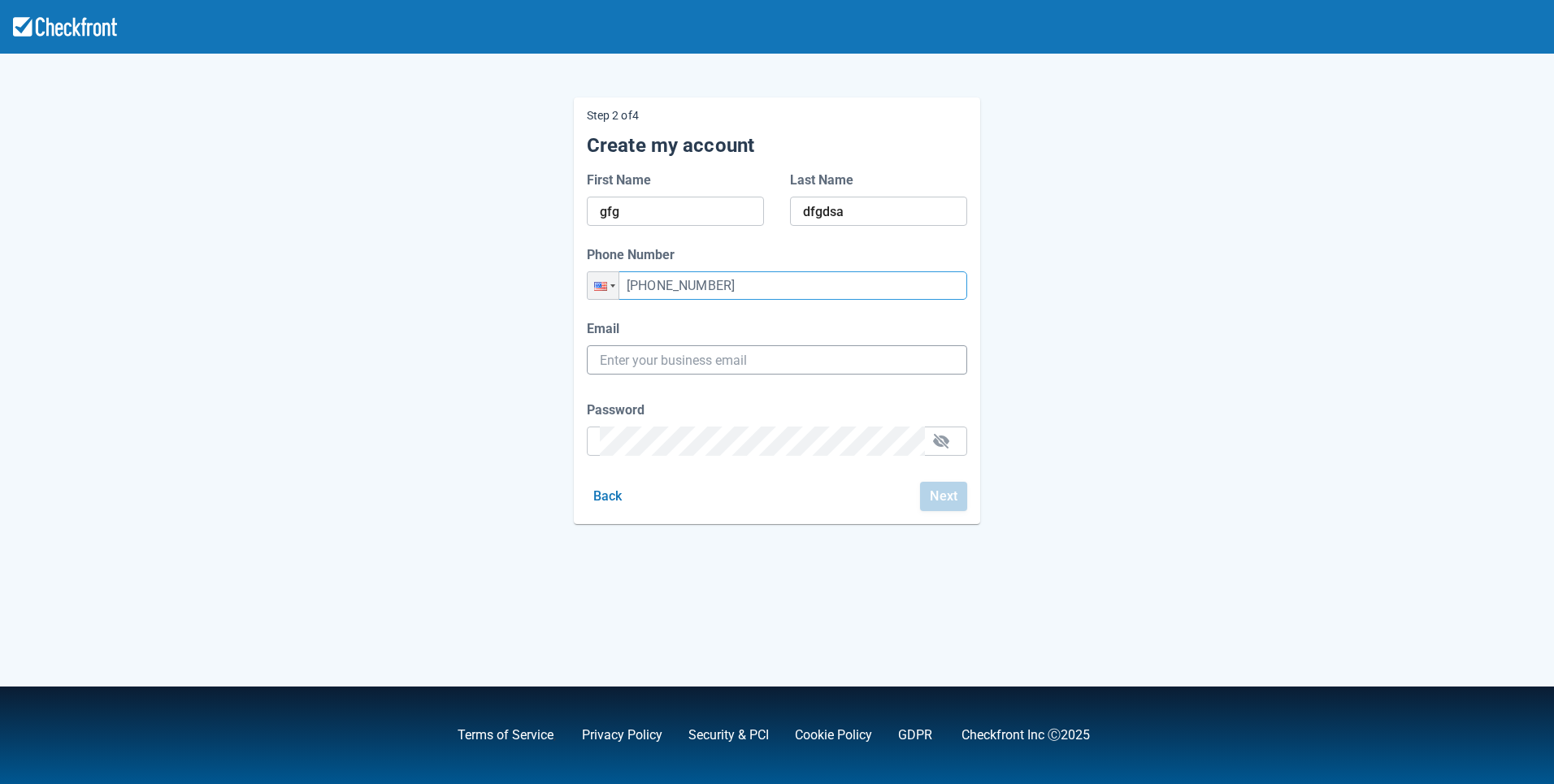
type input "[PHONE_NUMBER]"
click at [734, 357] on input "Email" at bounding box center [777, 359] width 354 height 29
paste input "[EMAIL_ADDRESS][DOMAIN_NAME]"
type input "[EMAIL_ADDRESS][DOMAIN_NAME]"
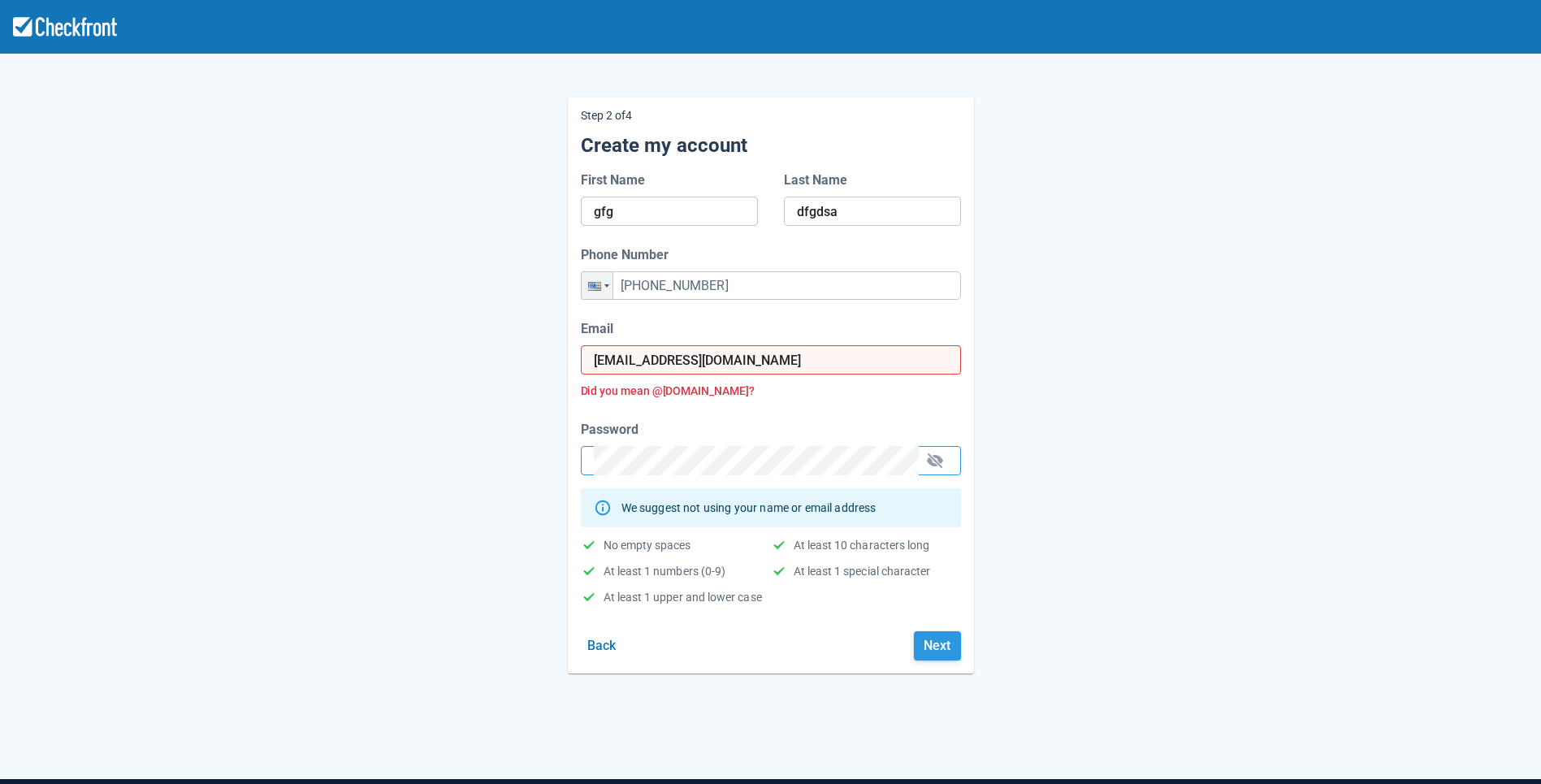
click at [919, 648] on button "Next" at bounding box center [938, 645] width 47 height 29
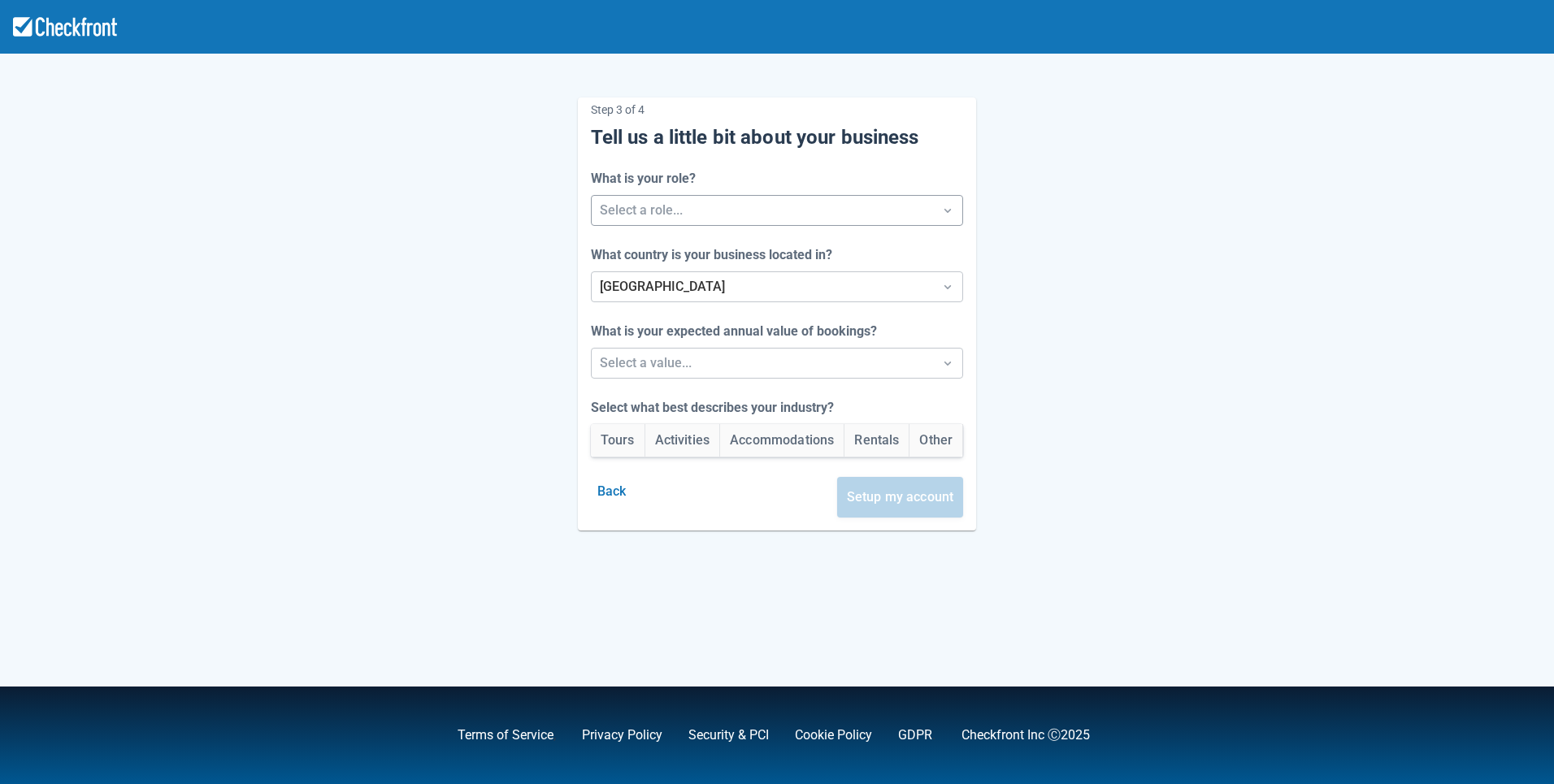
click at [751, 206] on div at bounding box center [763, 211] width 326 height 23
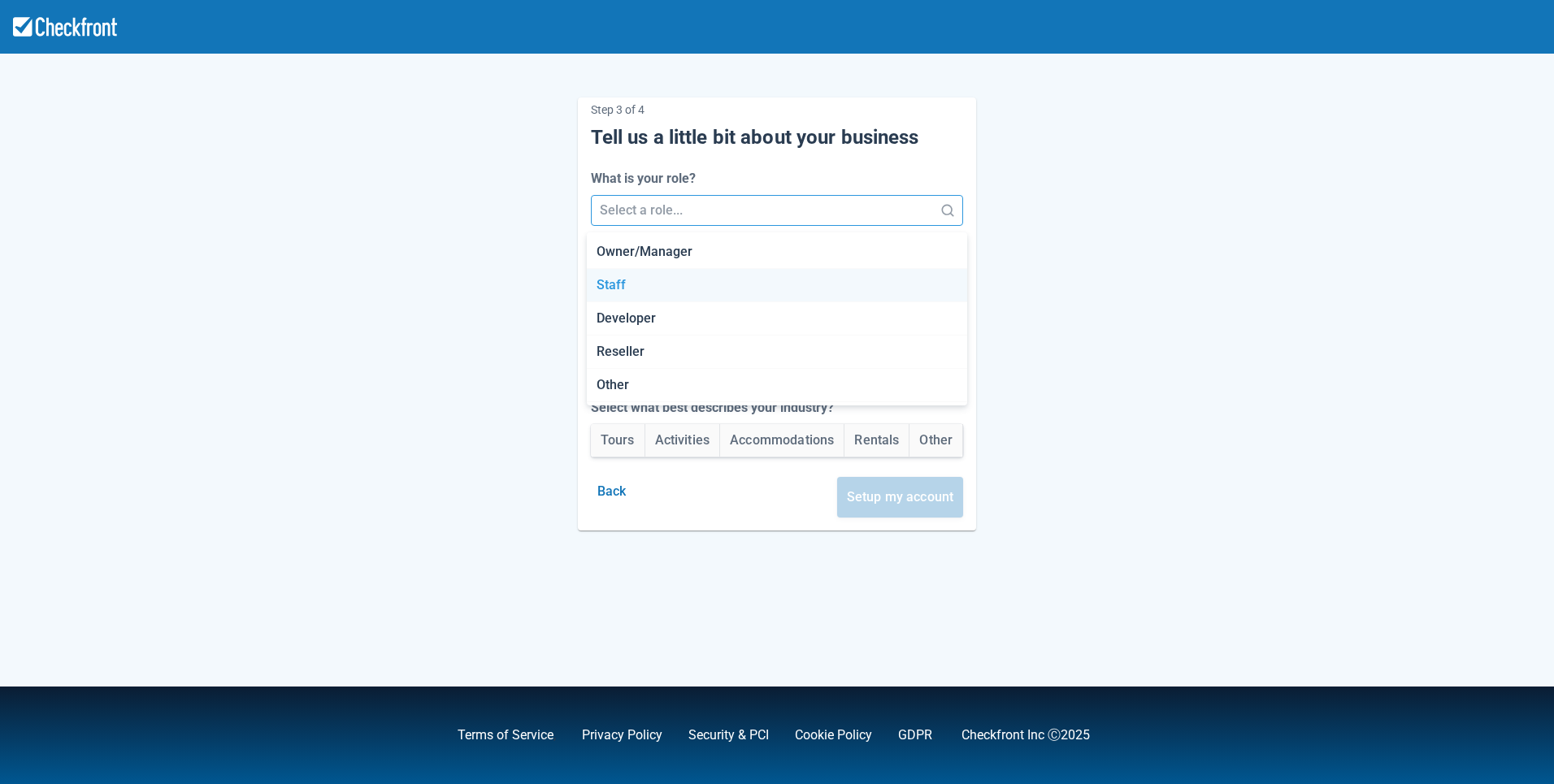
click at [707, 277] on div "Staff" at bounding box center [777, 285] width 380 height 33
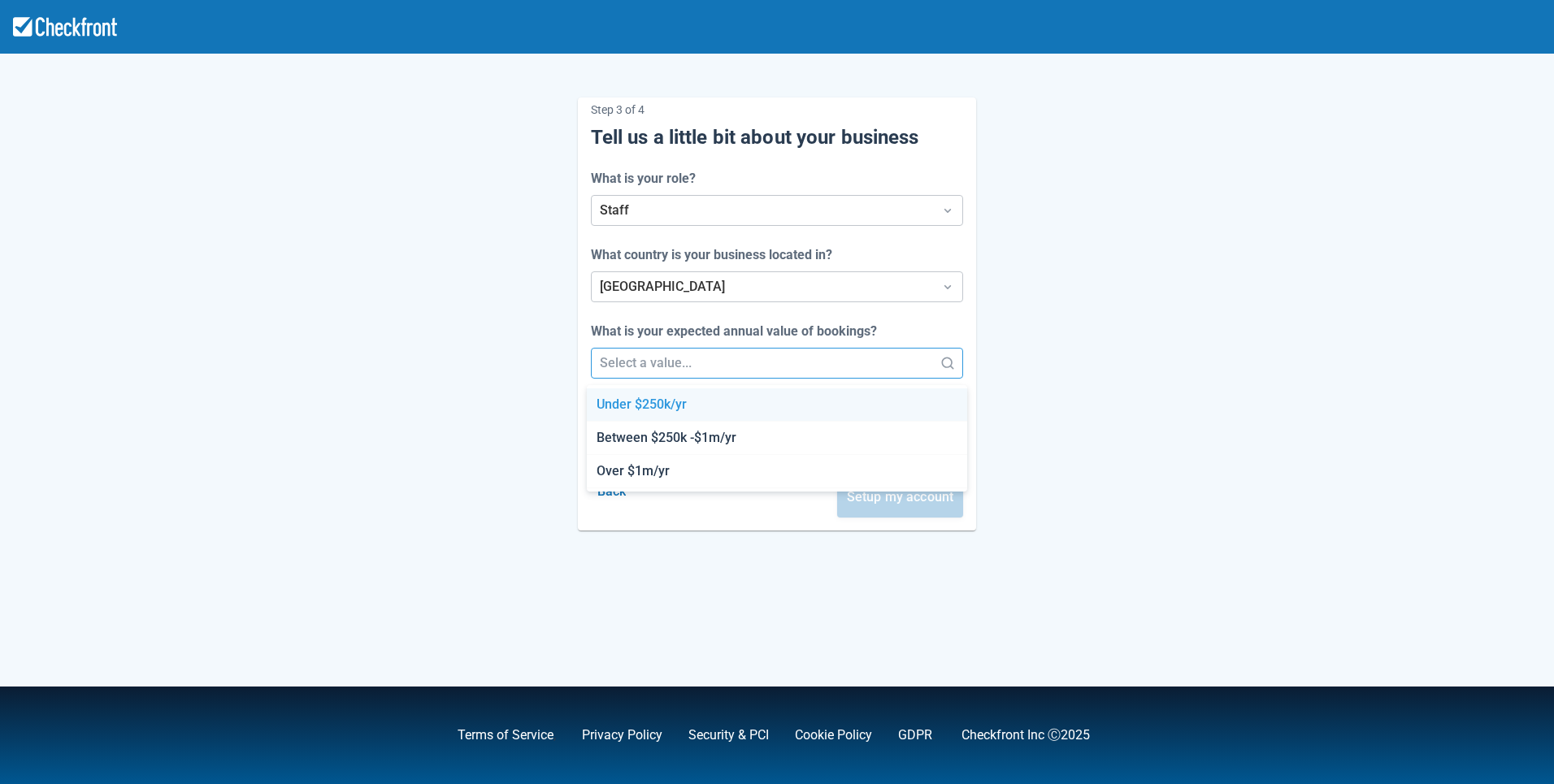
click at [696, 362] on div at bounding box center [763, 363] width 326 height 23
click at [686, 408] on div "Under $250k/yr" at bounding box center [777, 405] width 380 height 33
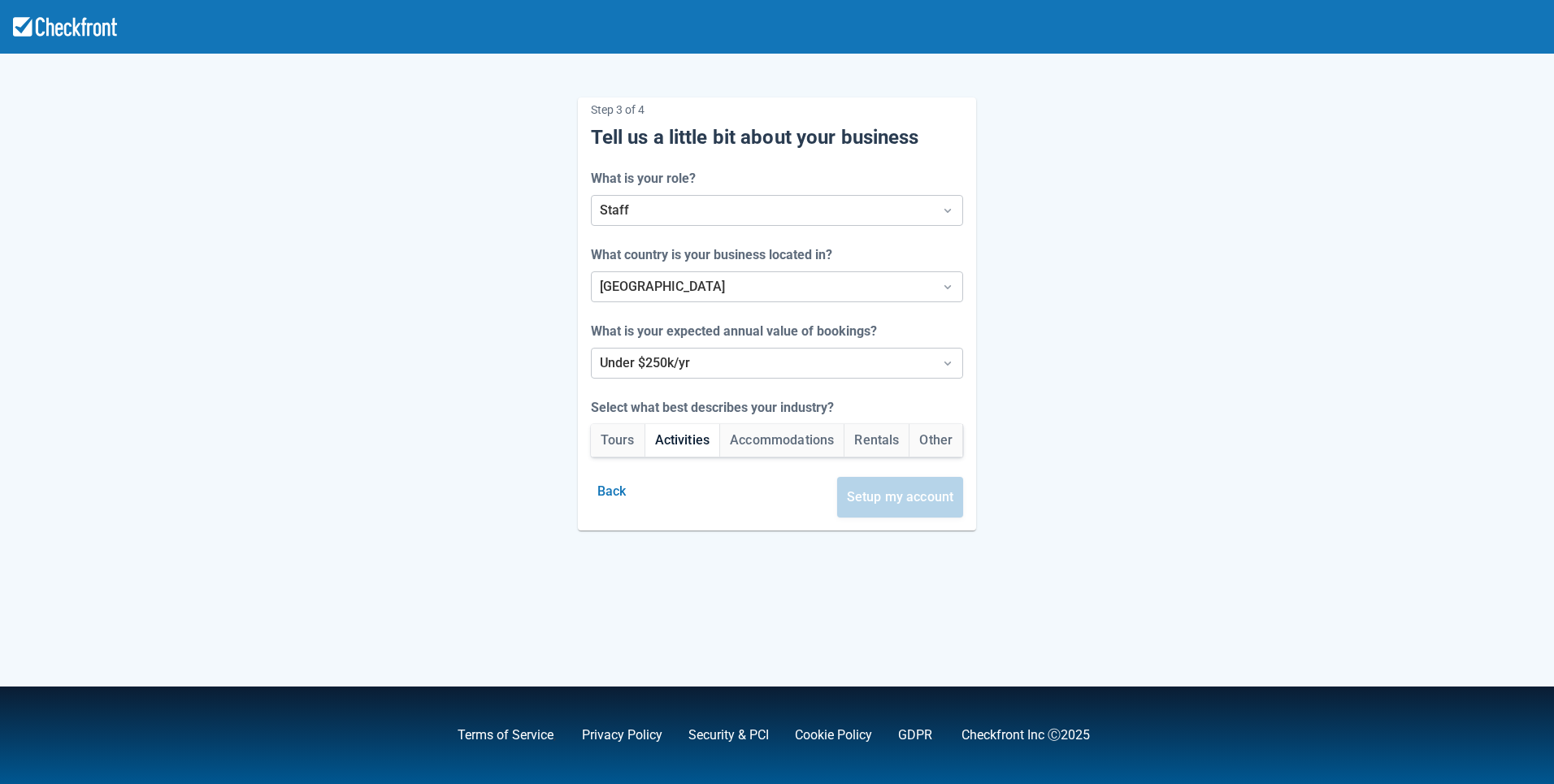
drag, startPoint x: 681, startPoint y: 436, endPoint x: 689, endPoint y: 441, distance: 9.4
click at [681, 438] on button "Activities" at bounding box center [683, 440] width 75 height 32
click at [890, 501] on button "Setup my account" at bounding box center [900, 497] width 126 height 40
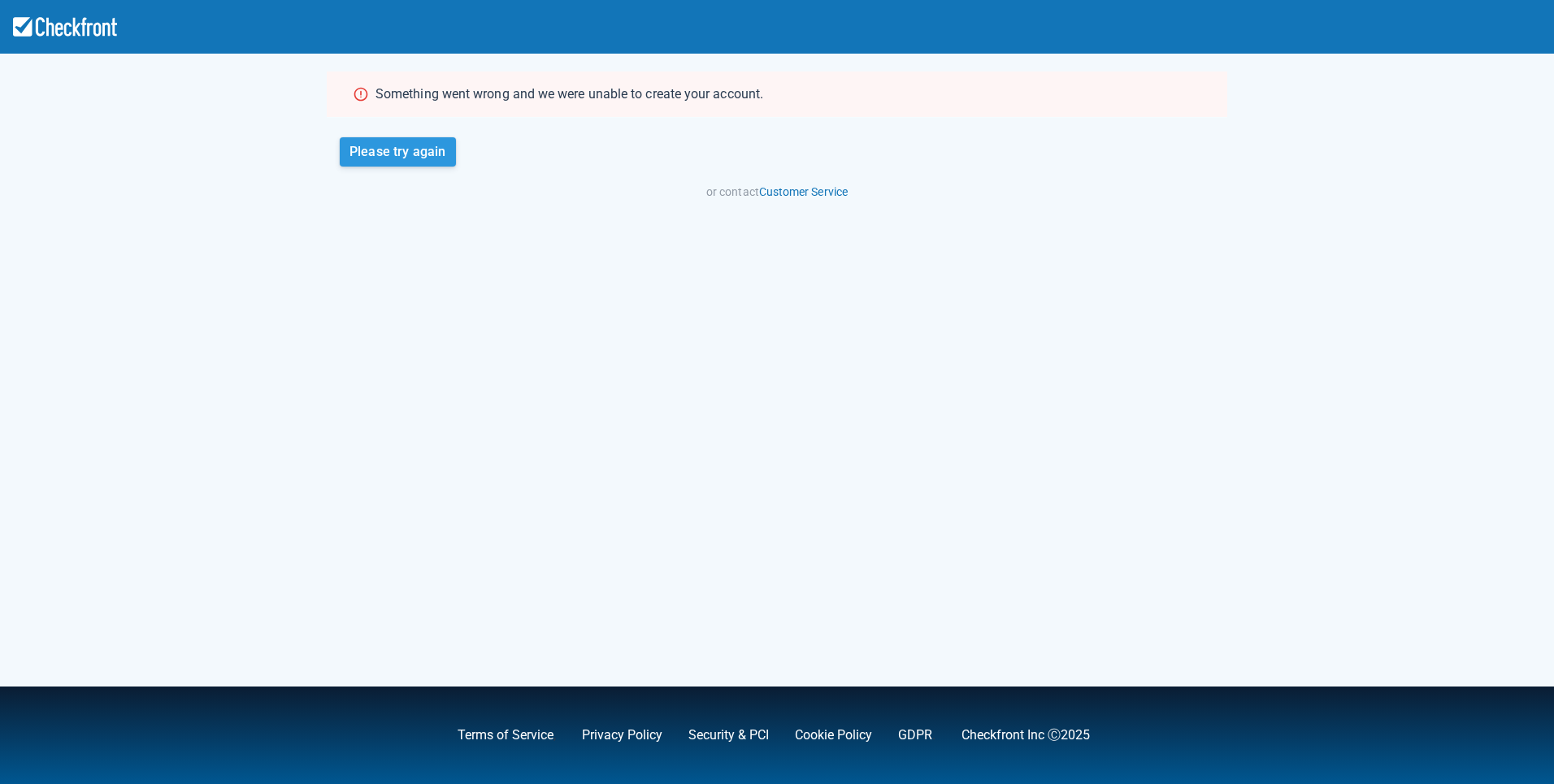
click at [391, 156] on button "Please try again" at bounding box center [398, 151] width 116 height 29
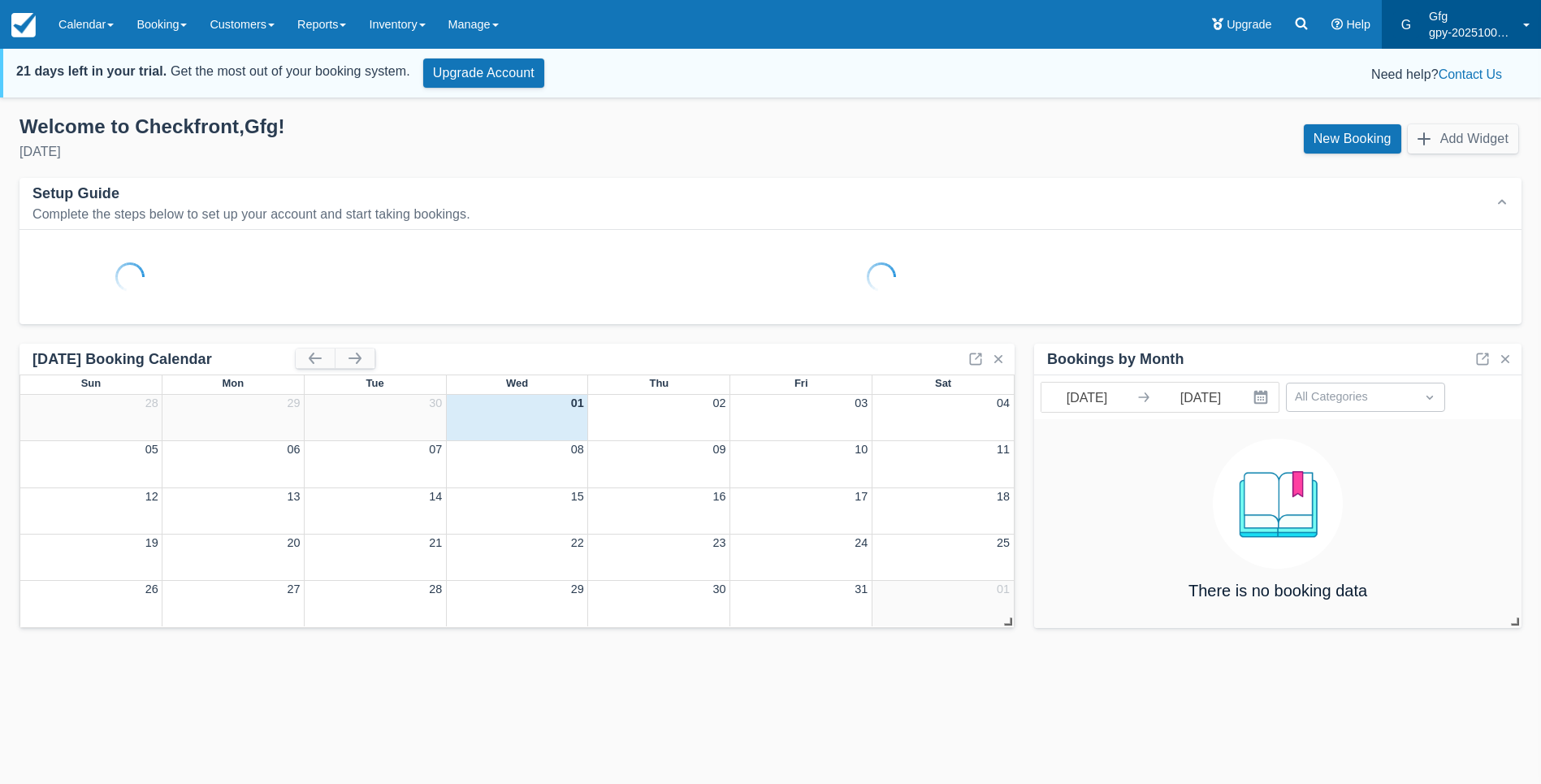
click at [1450, 29] on p "gpy-20251001t1110" at bounding box center [1472, 32] width 84 height 17
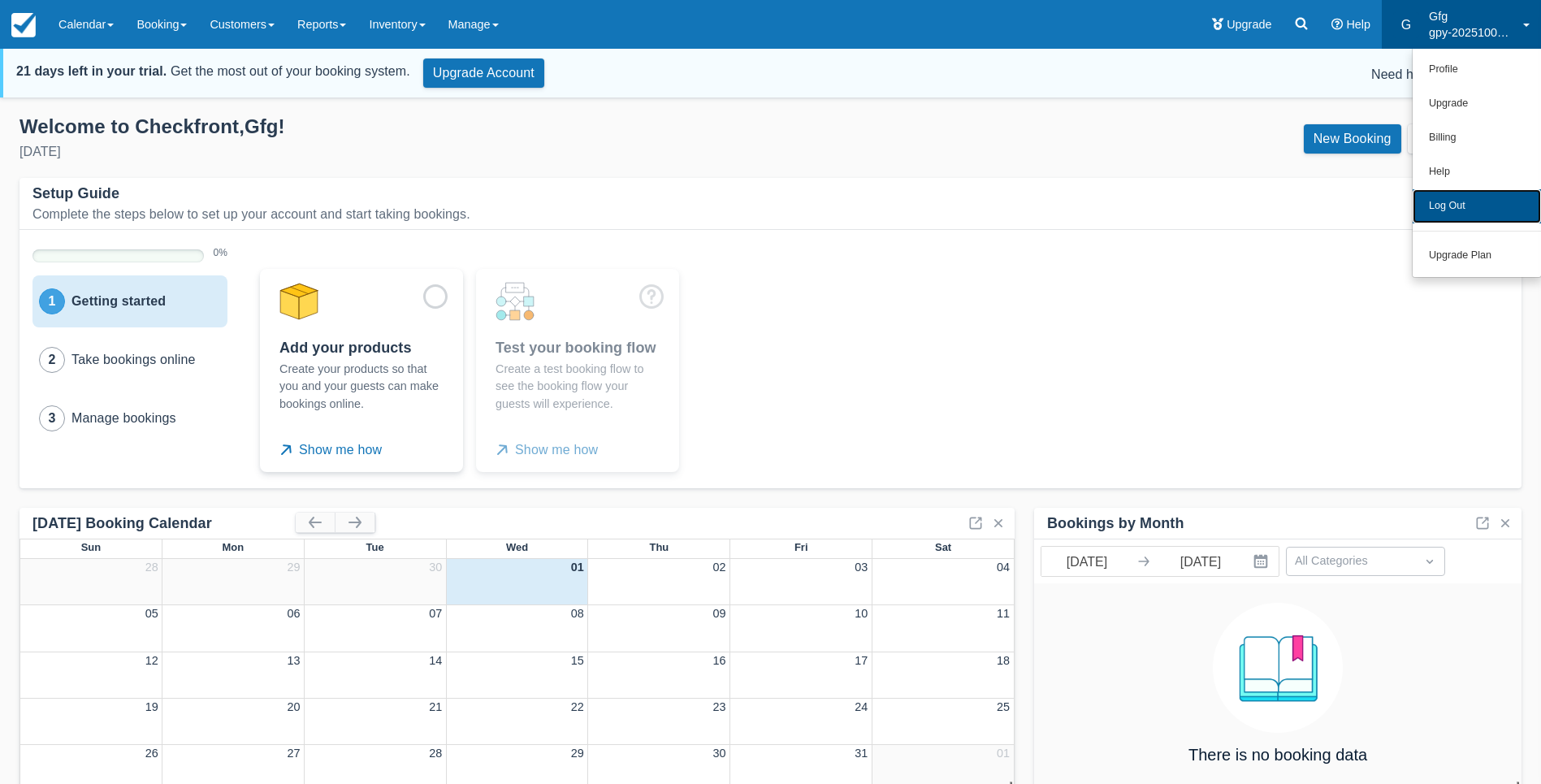
click at [1465, 206] on link "Log Out" at bounding box center [1477, 206] width 128 height 34
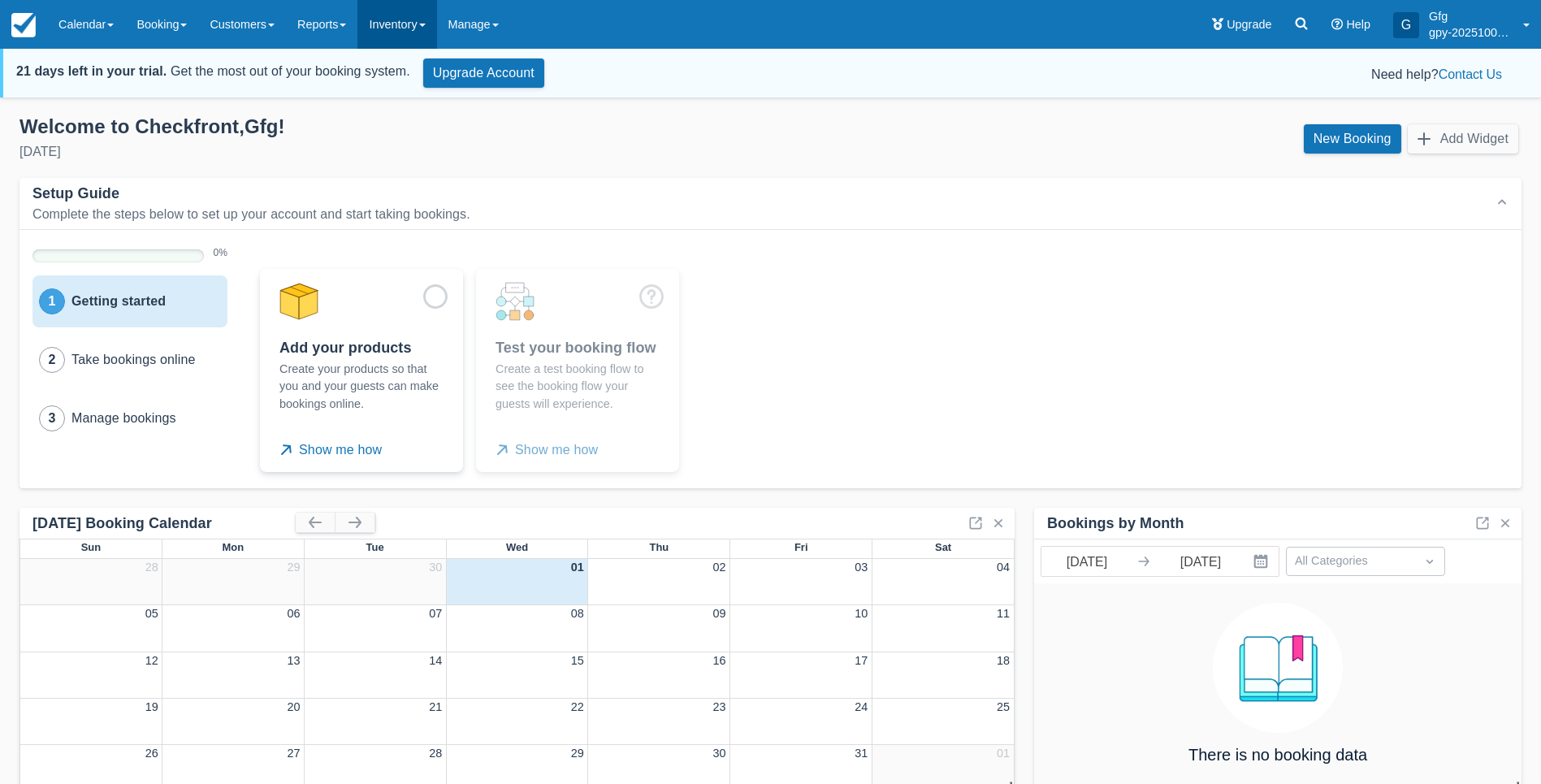
click at [401, 18] on link "Inventory" at bounding box center [397, 25] width 79 height 49
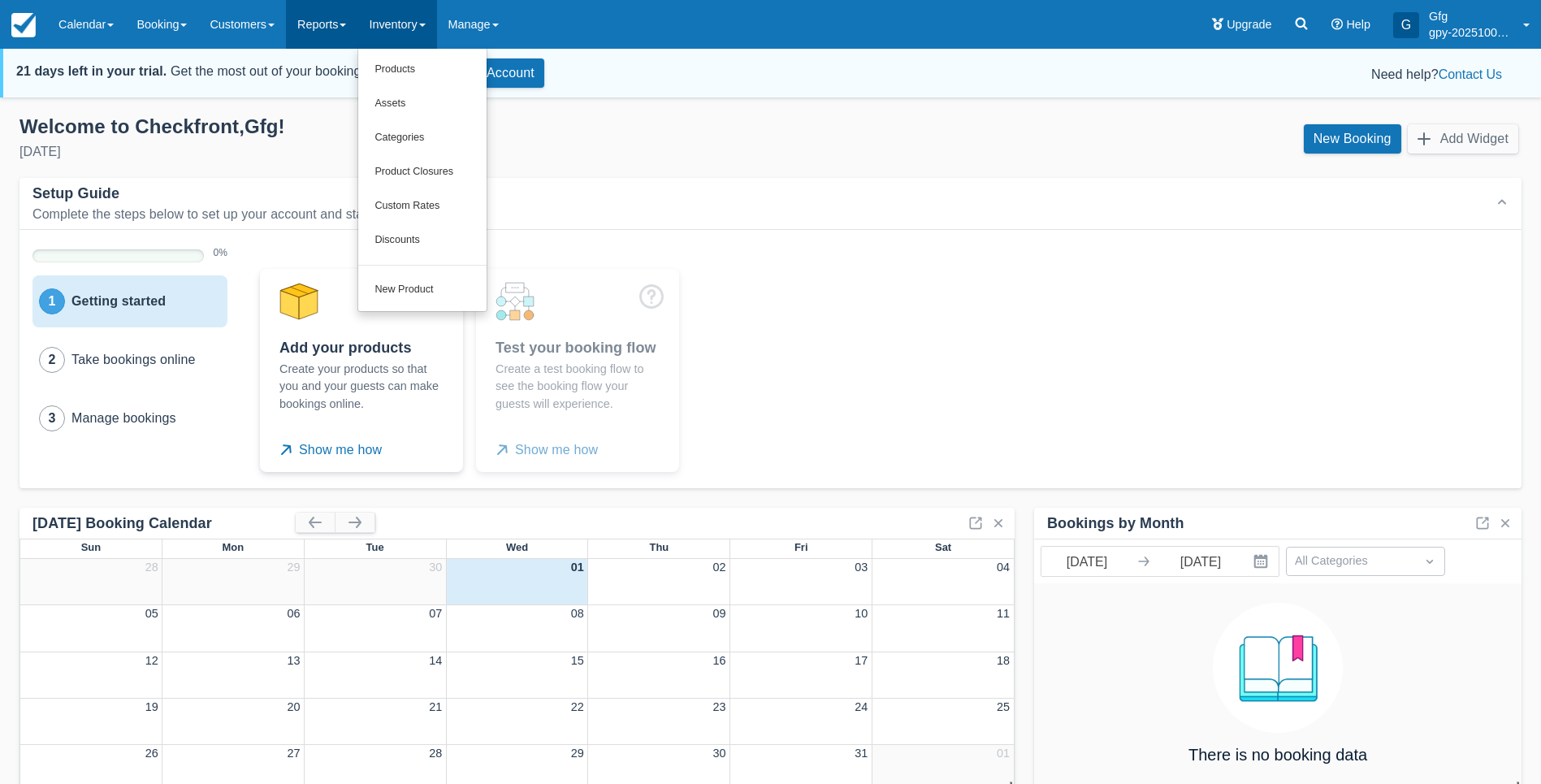
click at [345, 26] on link "Reports" at bounding box center [321, 25] width 71 height 49
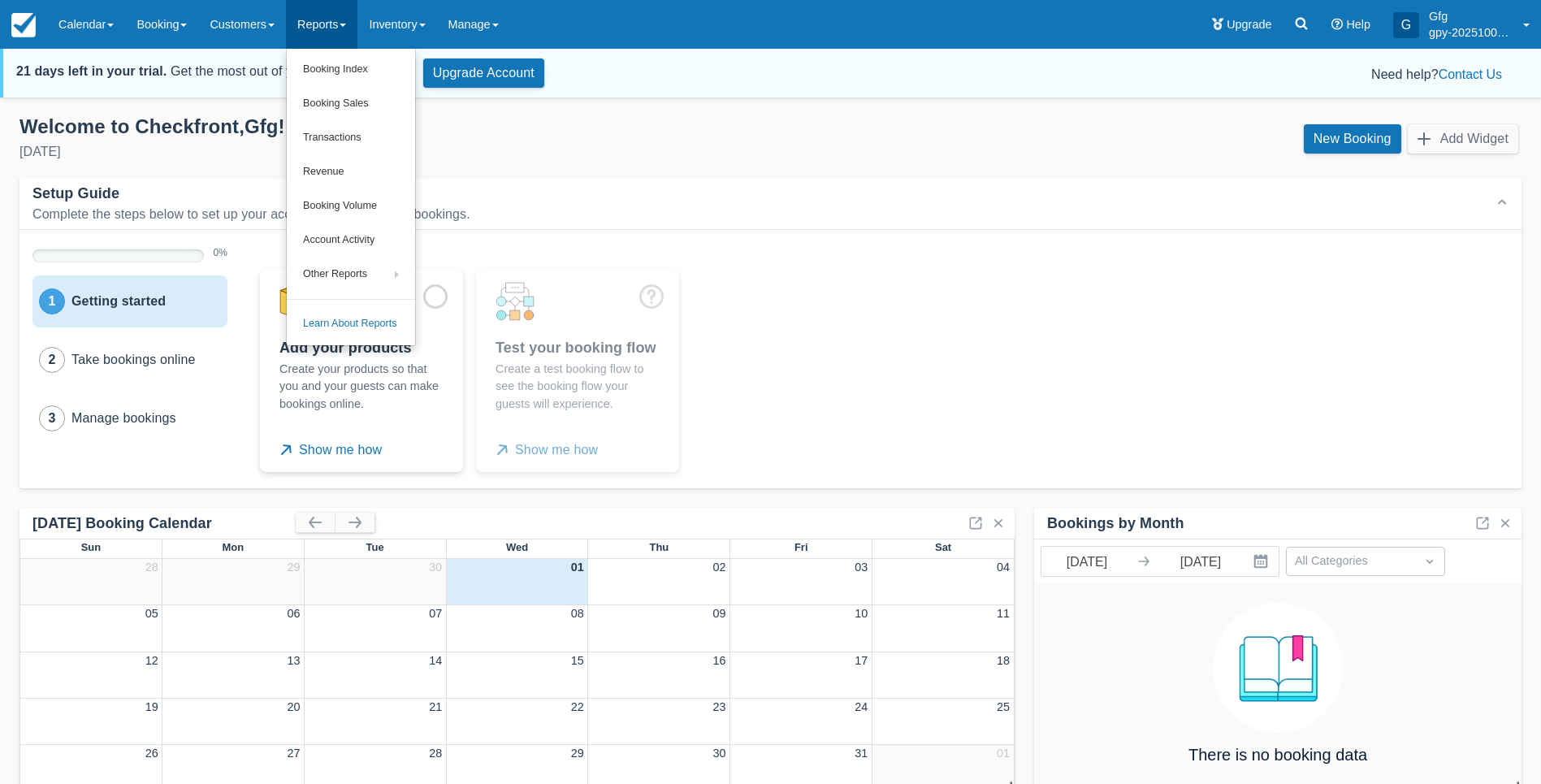
click at [827, 319] on div "Add your products Create your products so that you and your guests can make boo…" at bounding box center [882, 370] width 1256 height 216
